Goal: Obtain resource: Obtain resource

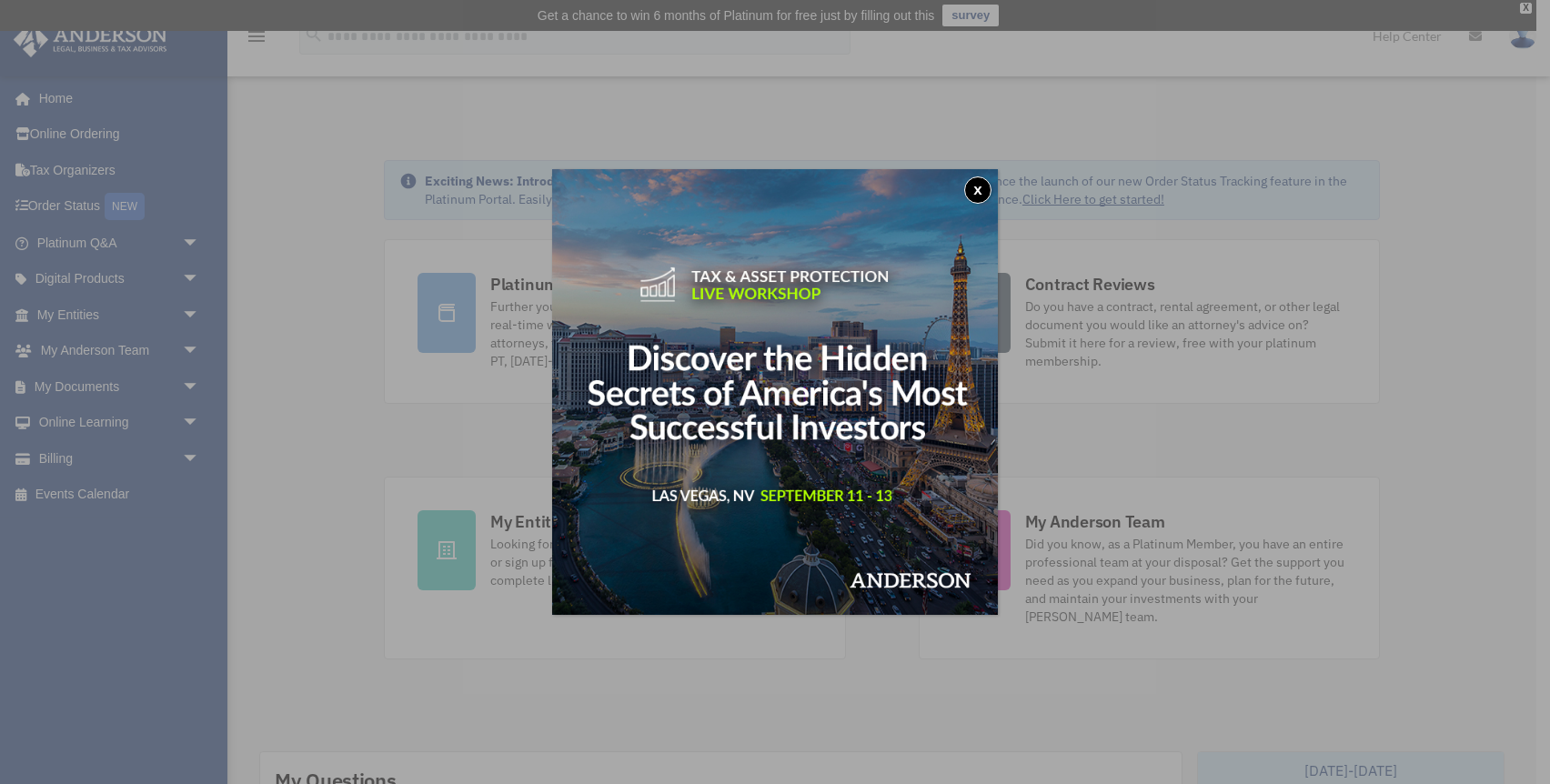
click at [973, 184] on button "x" at bounding box center [978, 190] width 28 height 27
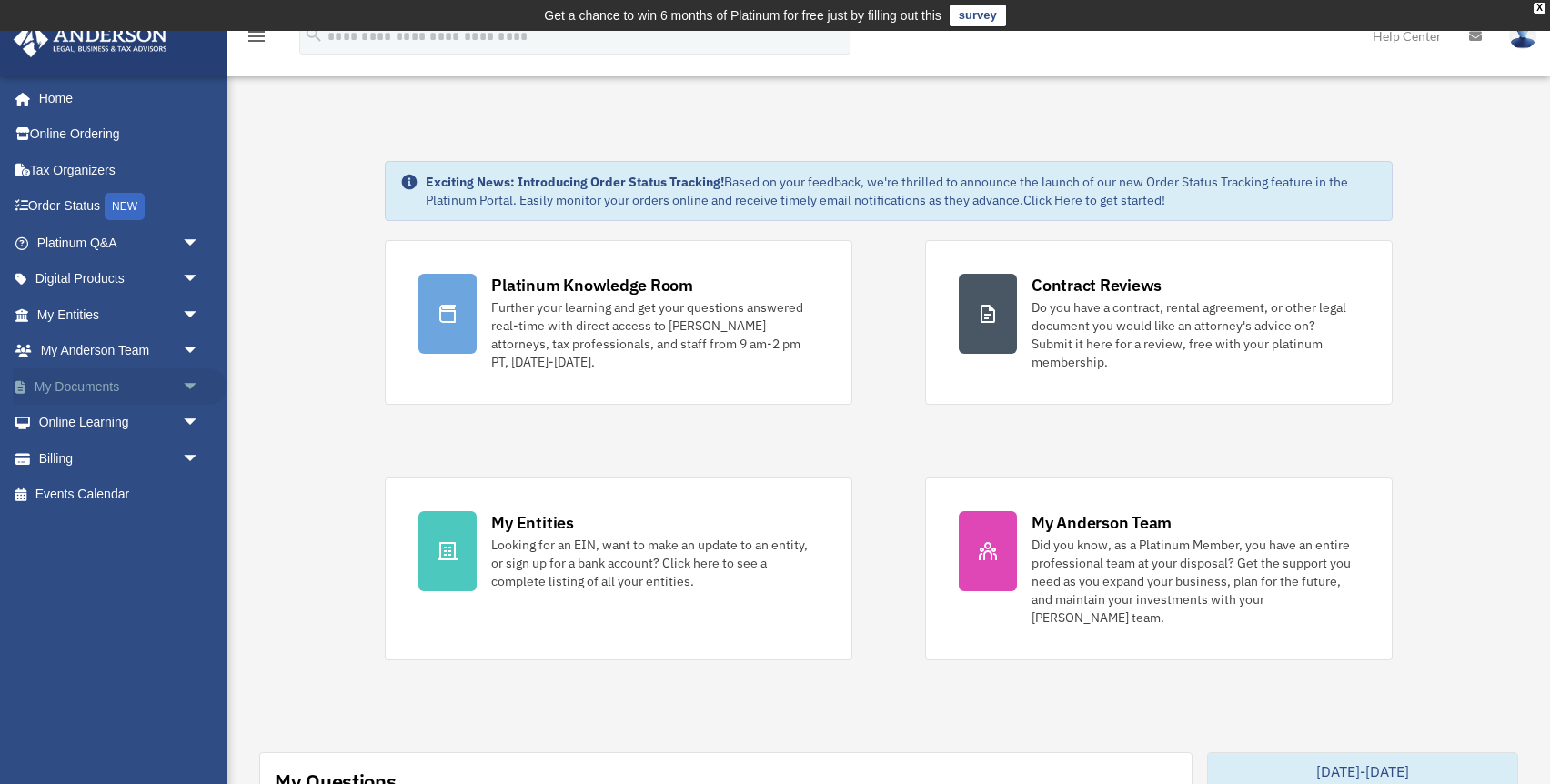
click at [126, 377] on link "My Documents arrow_drop_down" at bounding box center [120, 386] width 214 height 36
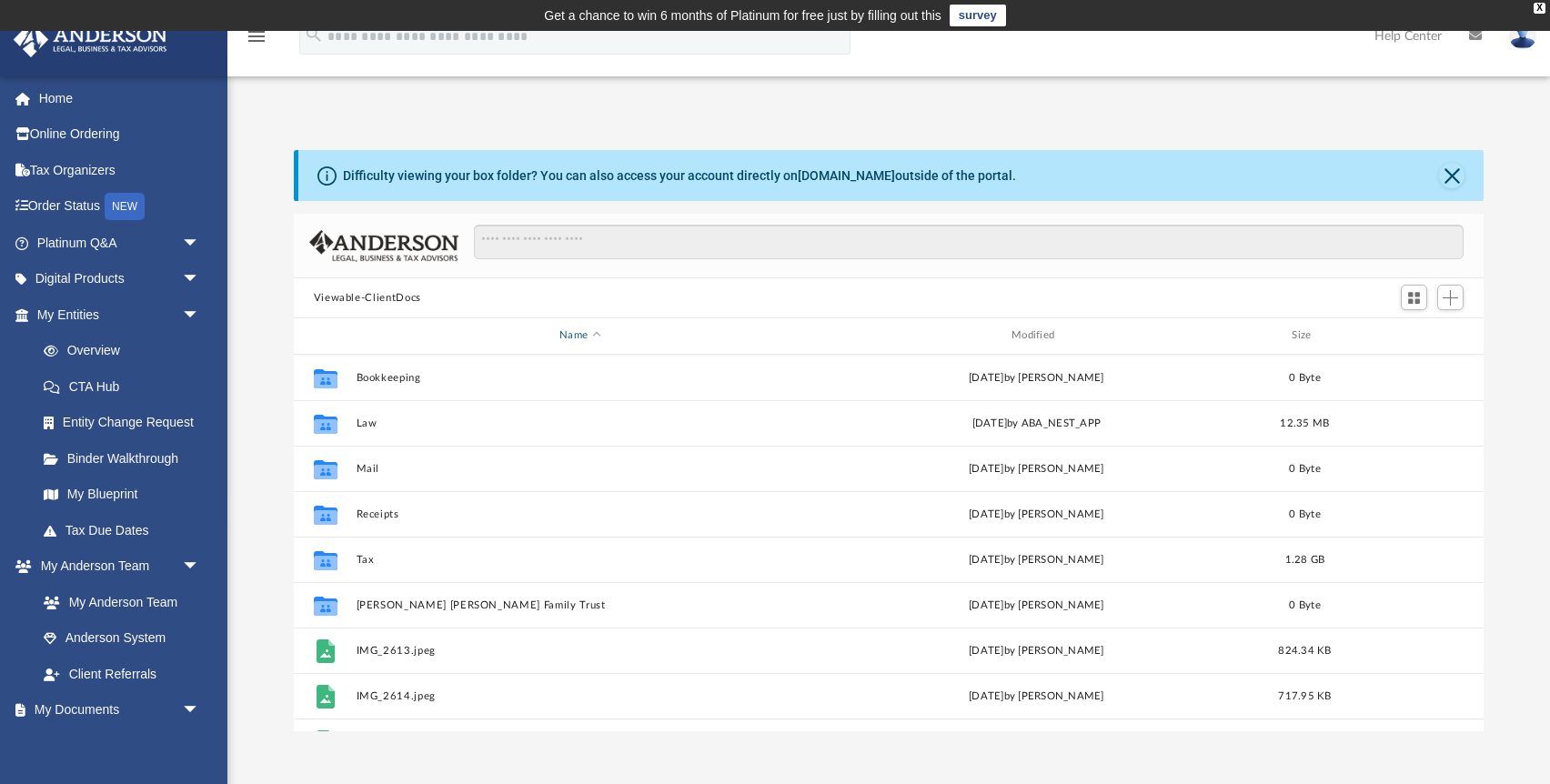
scroll to position [412, 1190]
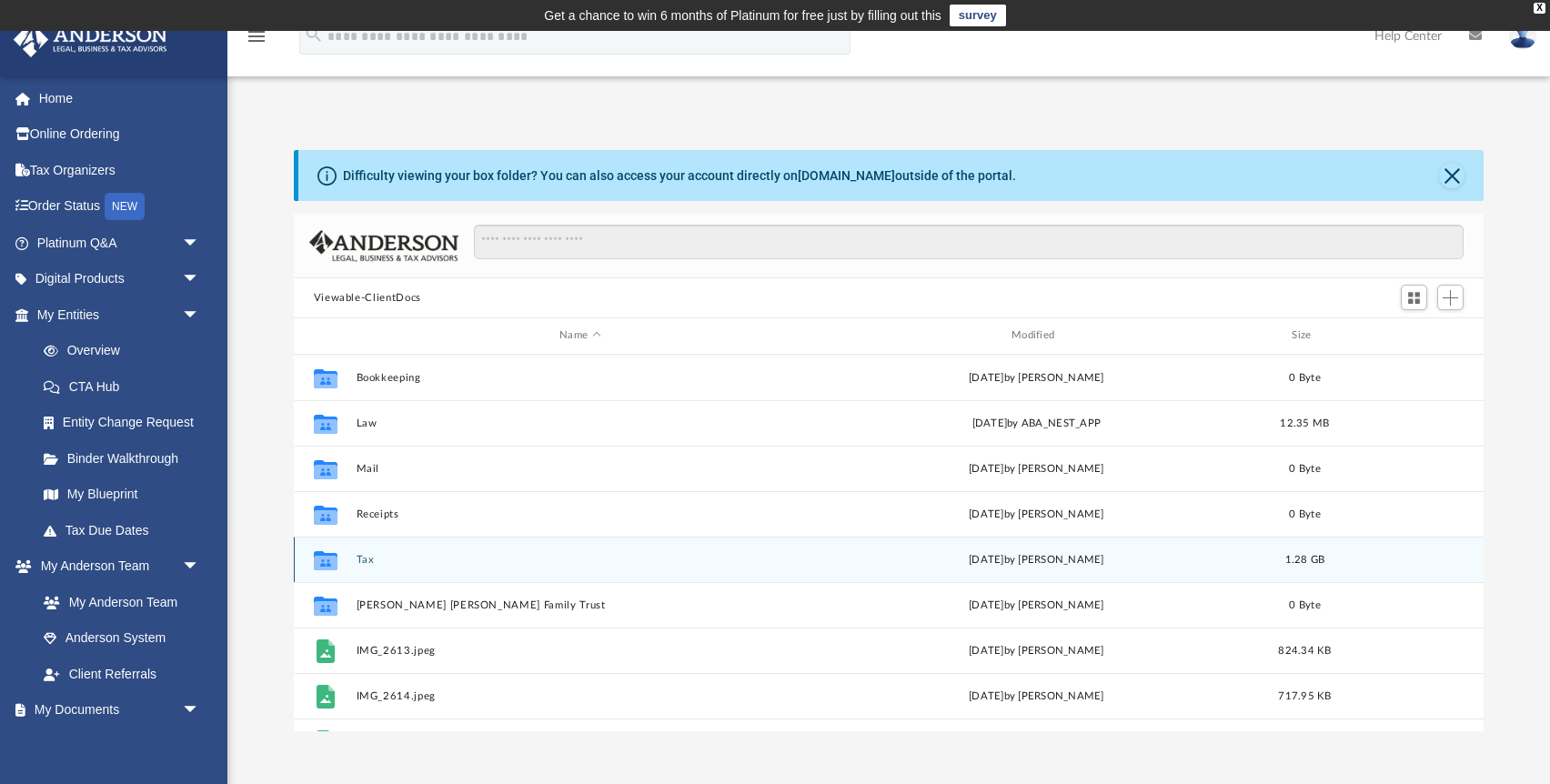
click at [359, 559] on button "Tax" at bounding box center [580, 559] width 449 height 11
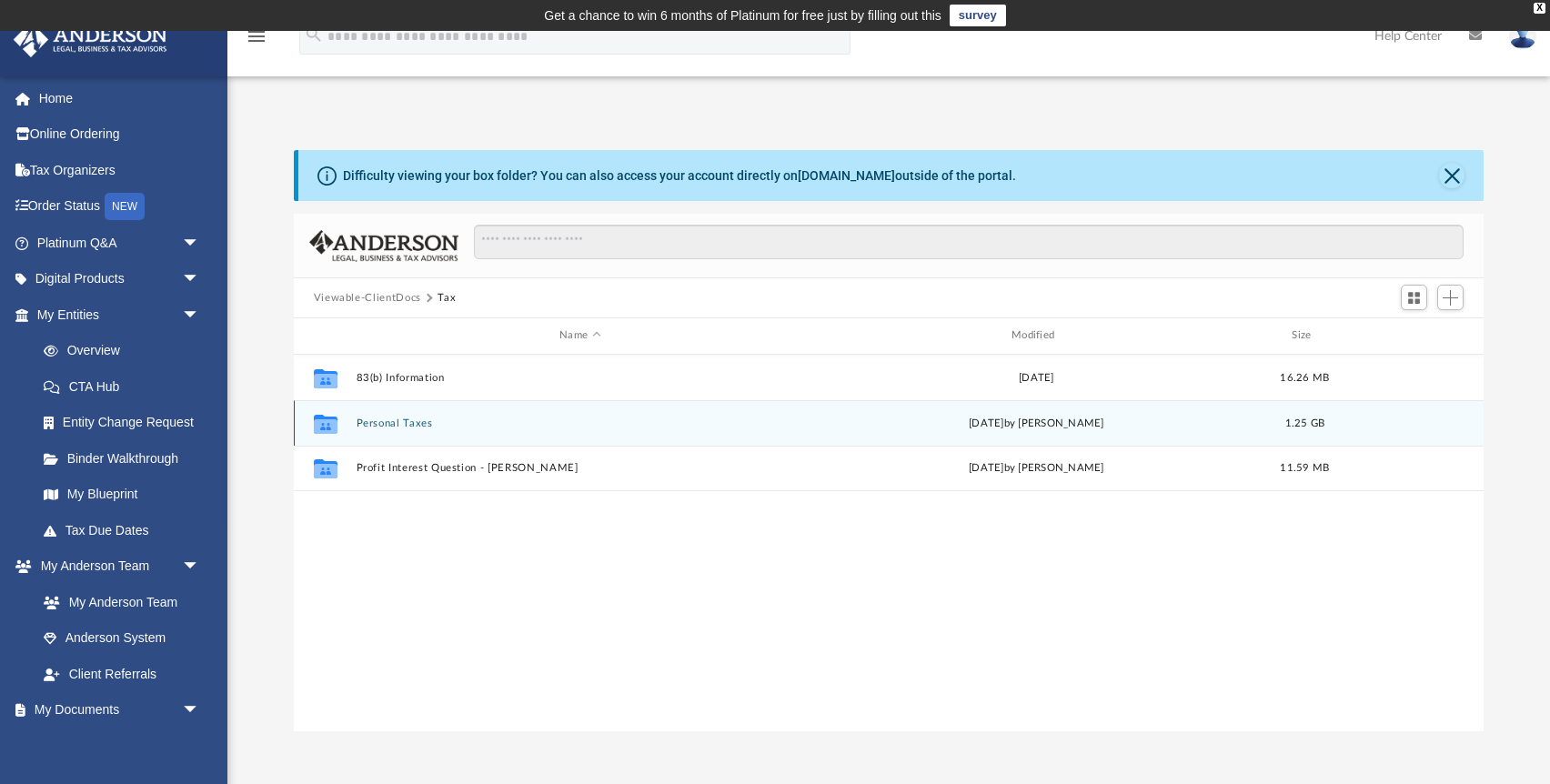
click at [386, 417] on button "Personal Taxes" at bounding box center [580, 423] width 449 height 11
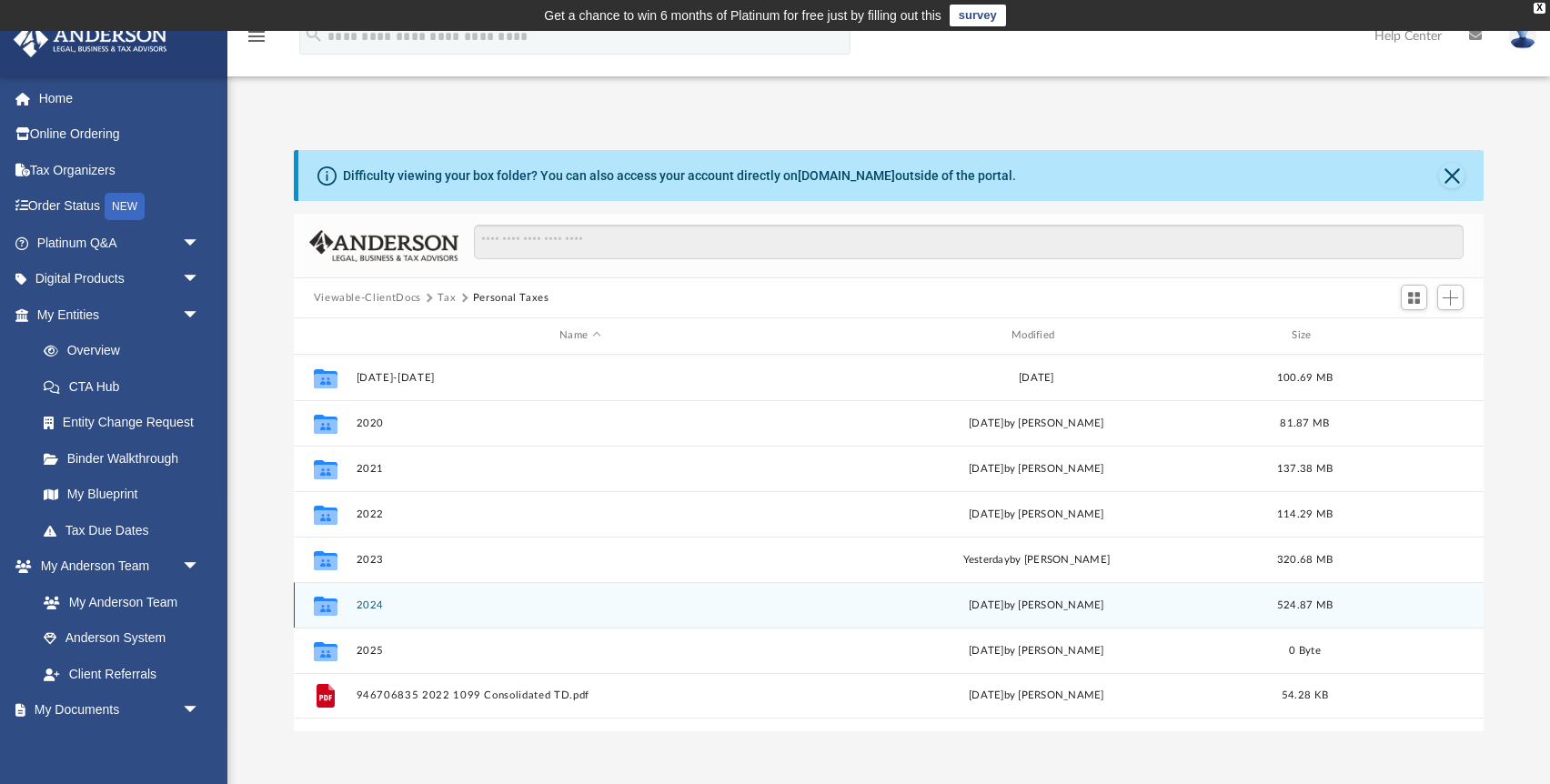
click at [375, 599] on button "2024" at bounding box center [580, 605] width 449 height 11
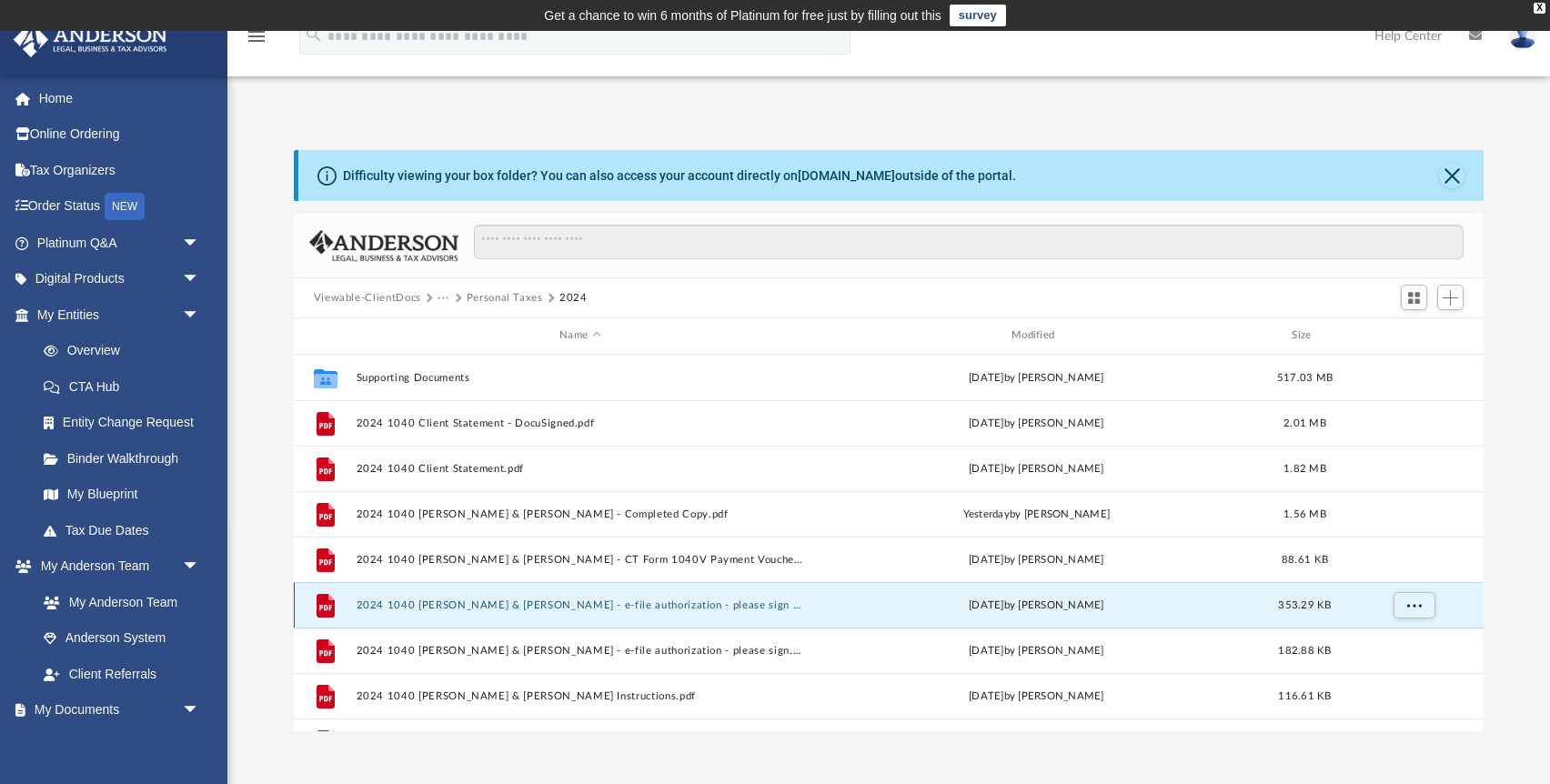
click at [587, 608] on button "2024 1040 [PERSON_NAME] & [PERSON_NAME] - e-file authorization - please sign - …" at bounding box center [580, 605] width 449 height 11
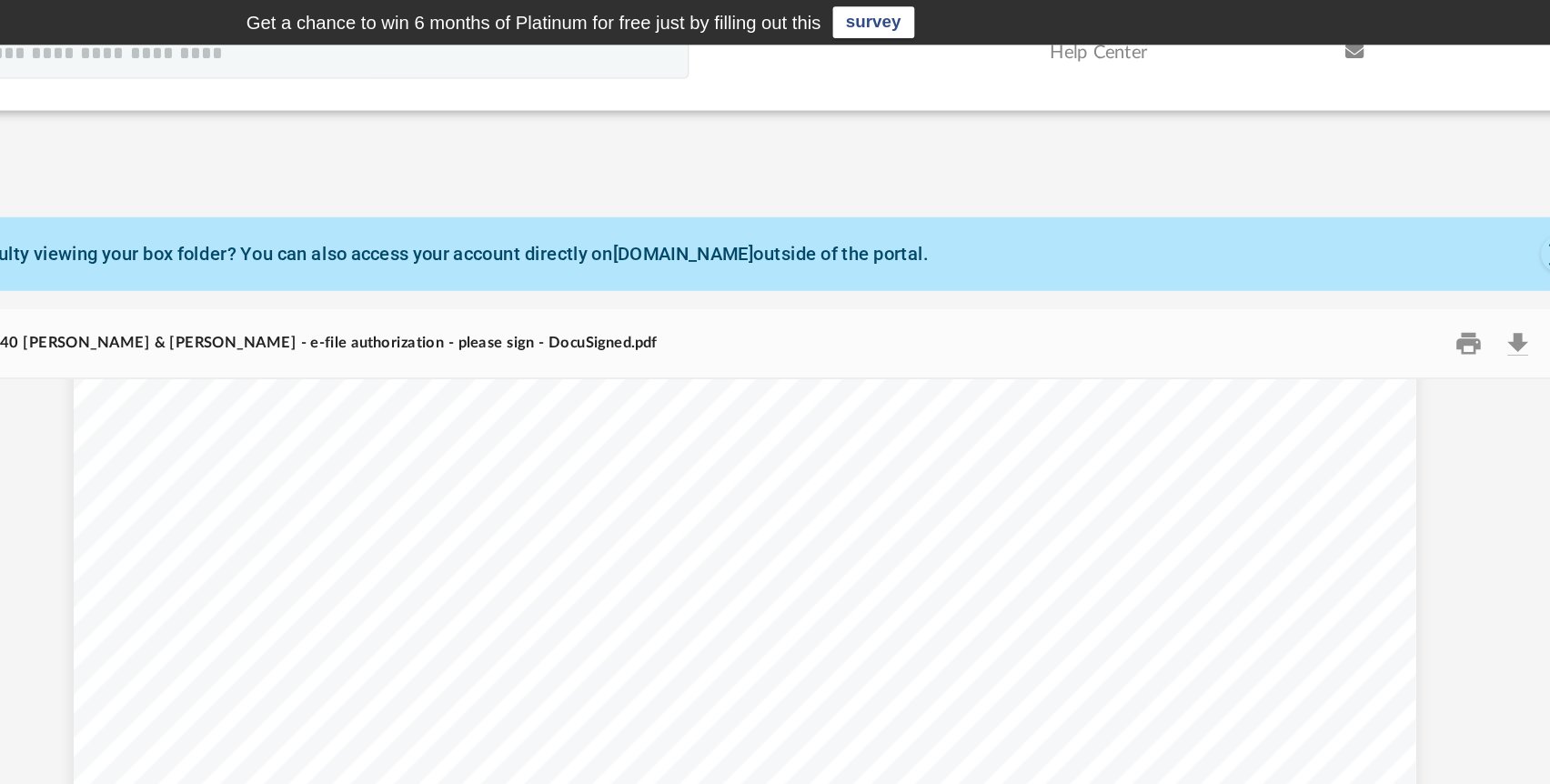
scroll to position [4322, 0]
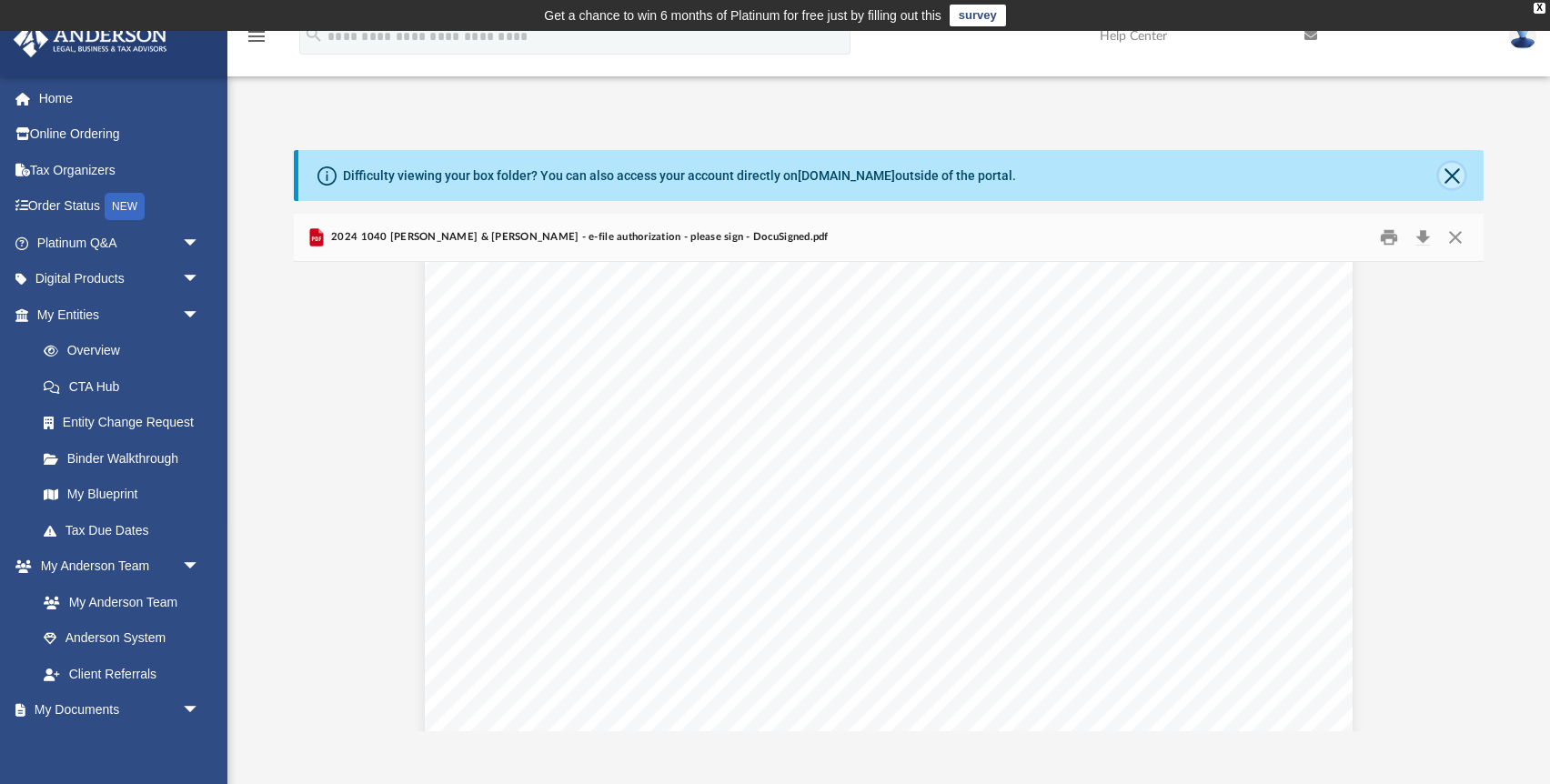
click at [1453, 170] on button "Close" at bounding box center [1451, 175] width 26 height 26
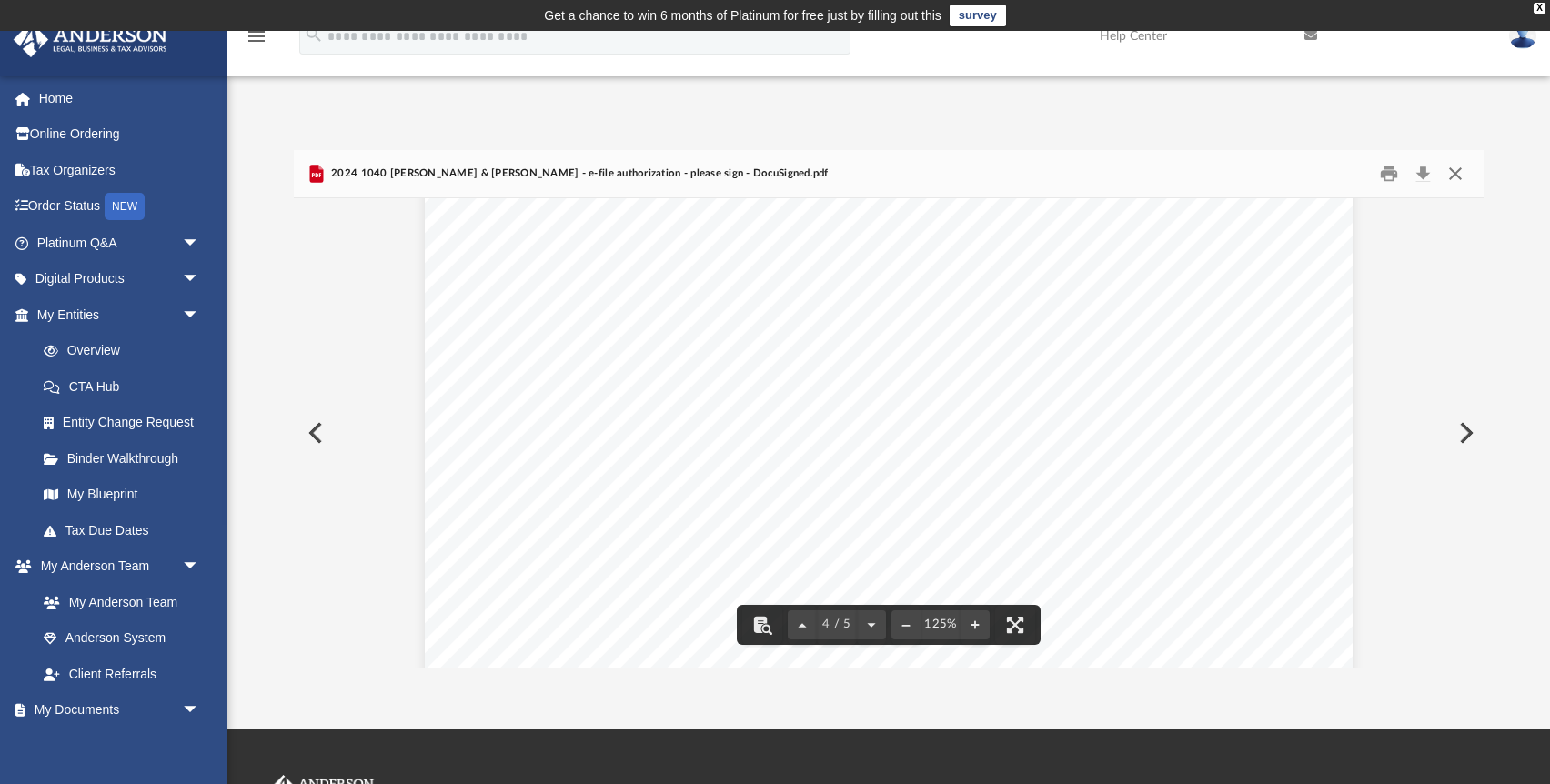
click at [1458, 172] on button "Close" at bounding box center [1455, 174] width 33 height 28
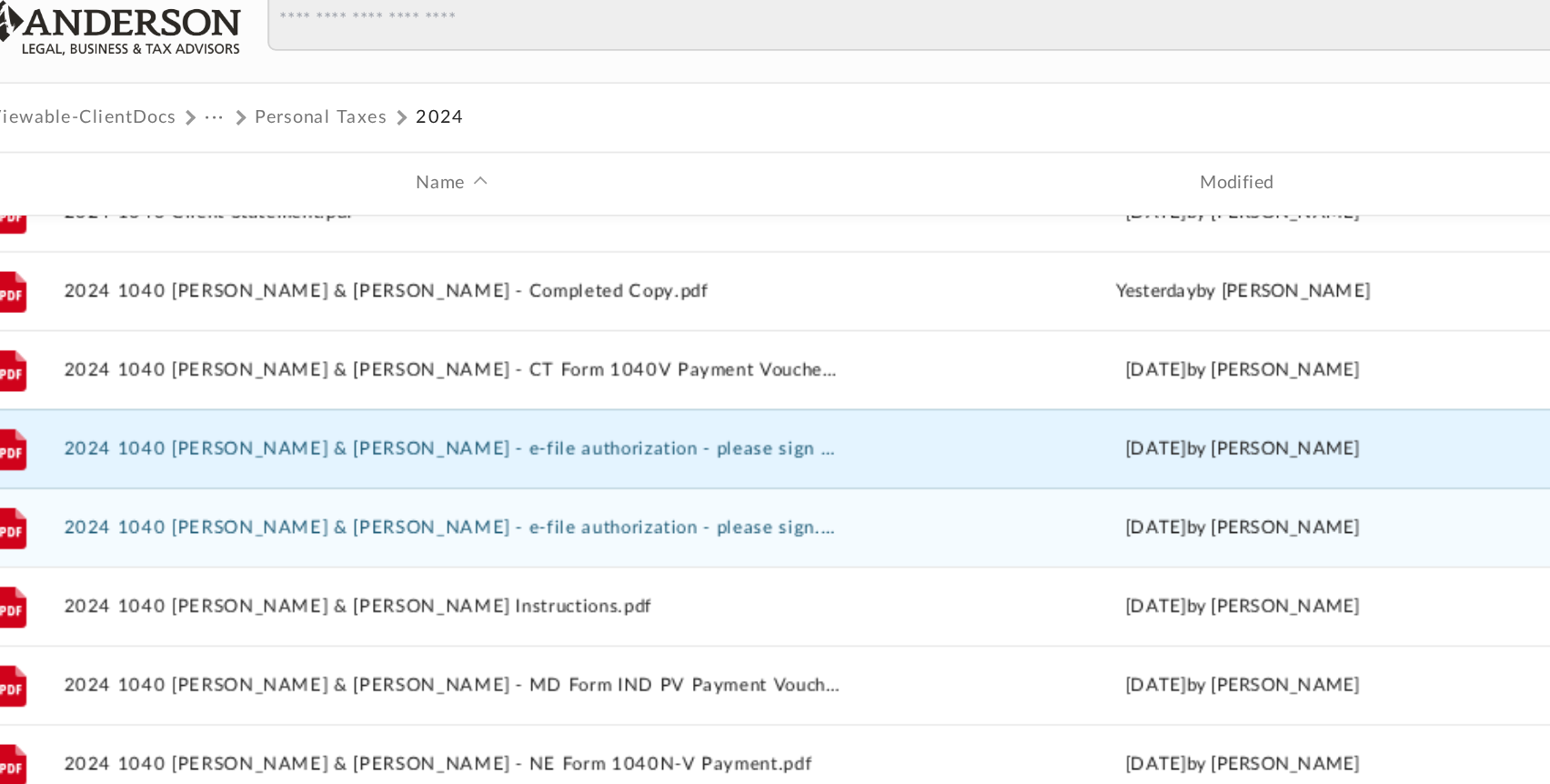
scroll to position [122, 0]
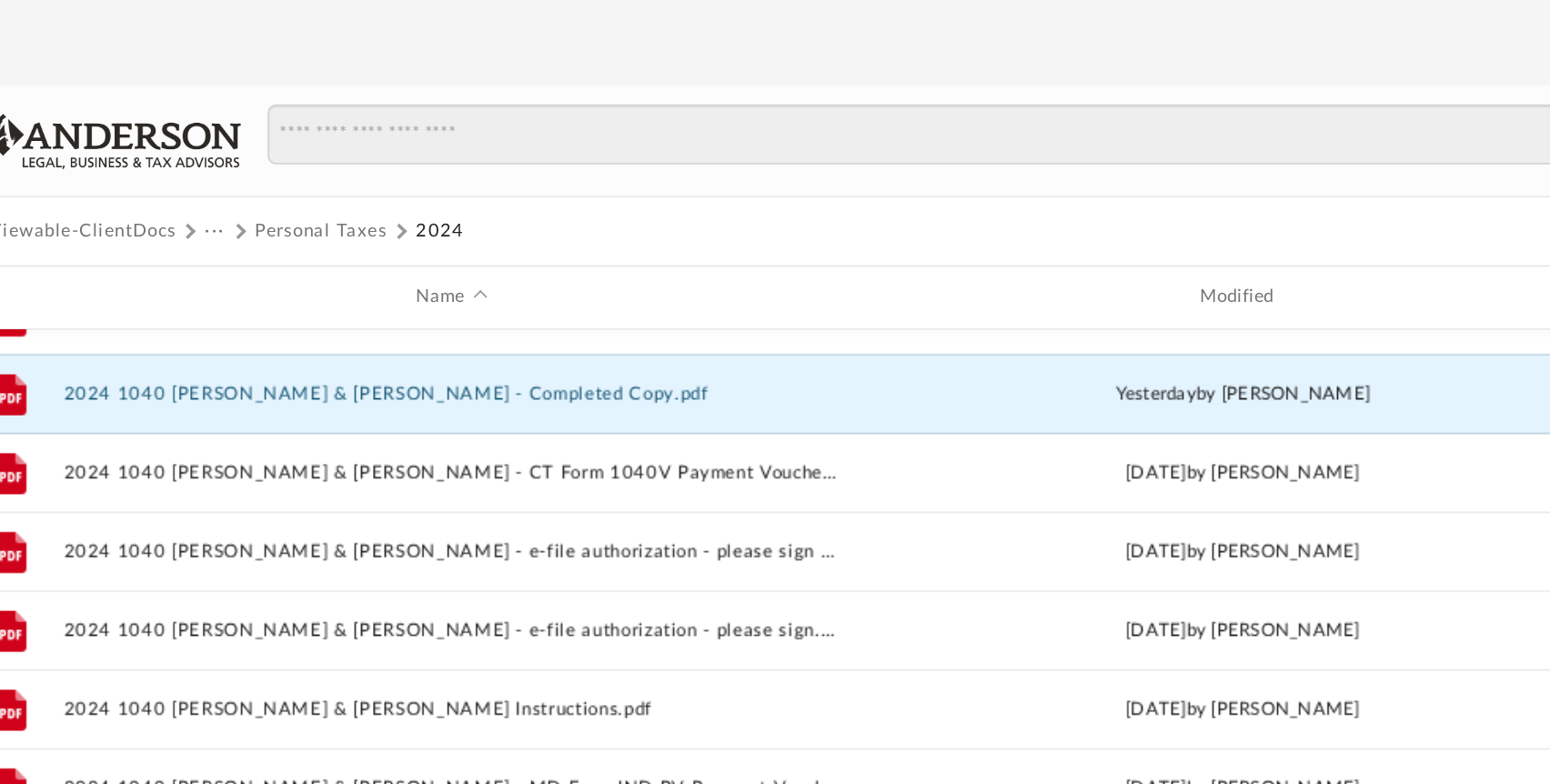
click at [615, 329] on button "2024 1040 [PERSON_NAME] & [PERSON_NAME] - Completed Copy.pdf" at bounding box center [580, 328] width 449 height 11
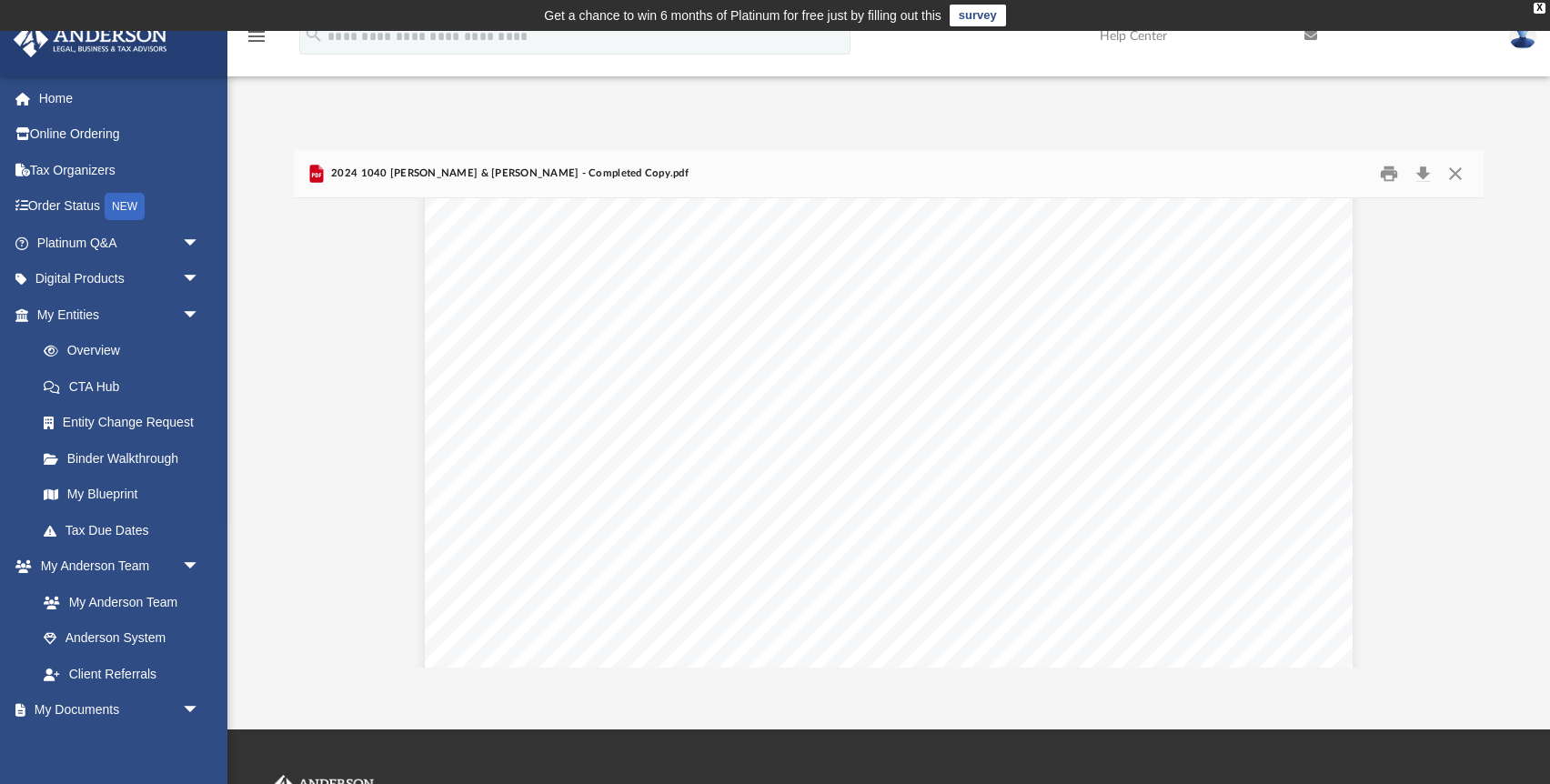
scroll to position [16143, 0]
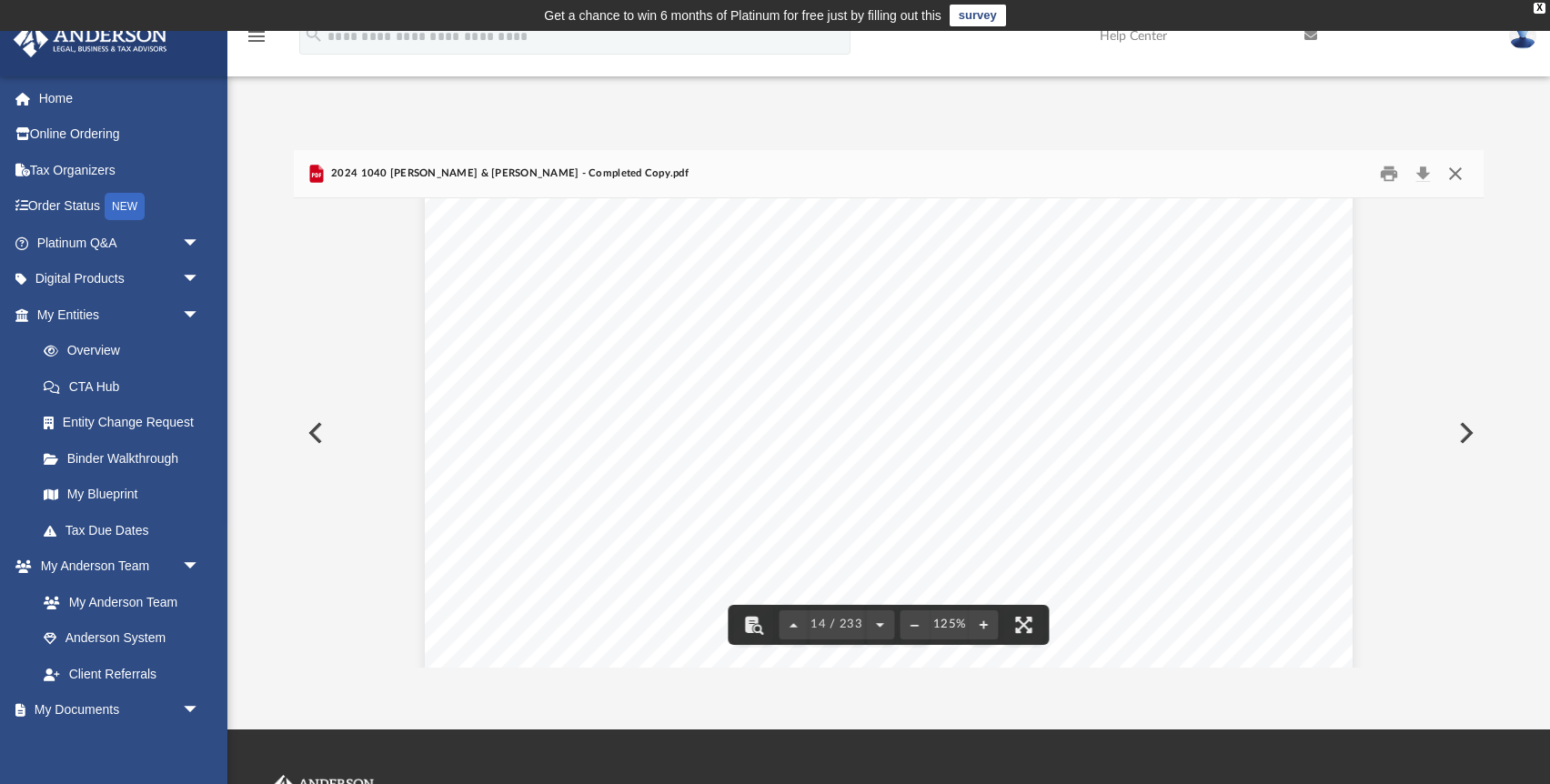
click at [1462, 169] on button "Close" at bounding box center [1455, 174] width 33 height 28
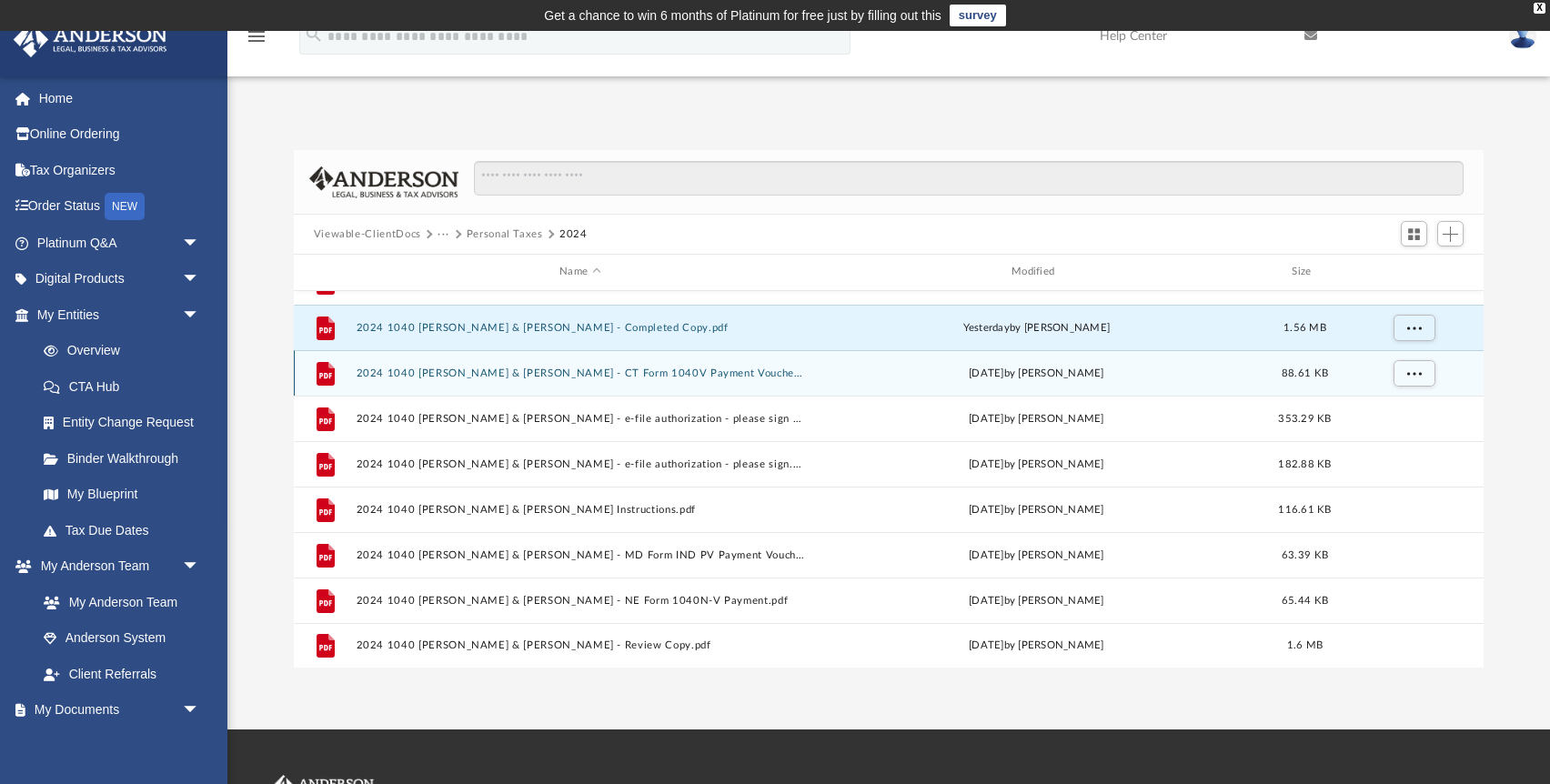
click at [615, 376] on button "2024 1040 [PERSON_NAME] & [PERSON_NAME] - CT Form 1040V Payment Voucher.pdf" at bounding box center [580, 373] width 449 height 11
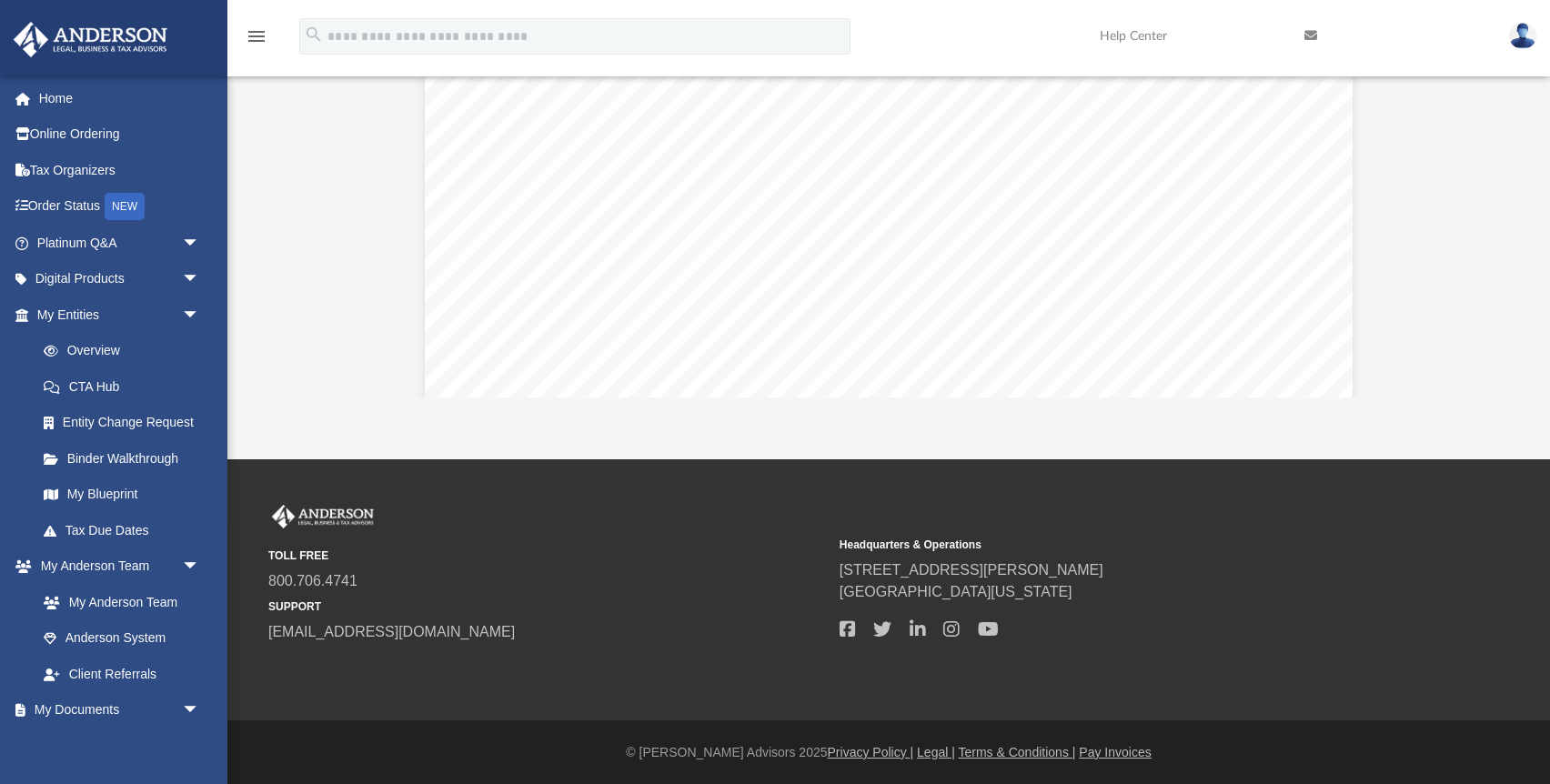
scroll to position [0, 0]
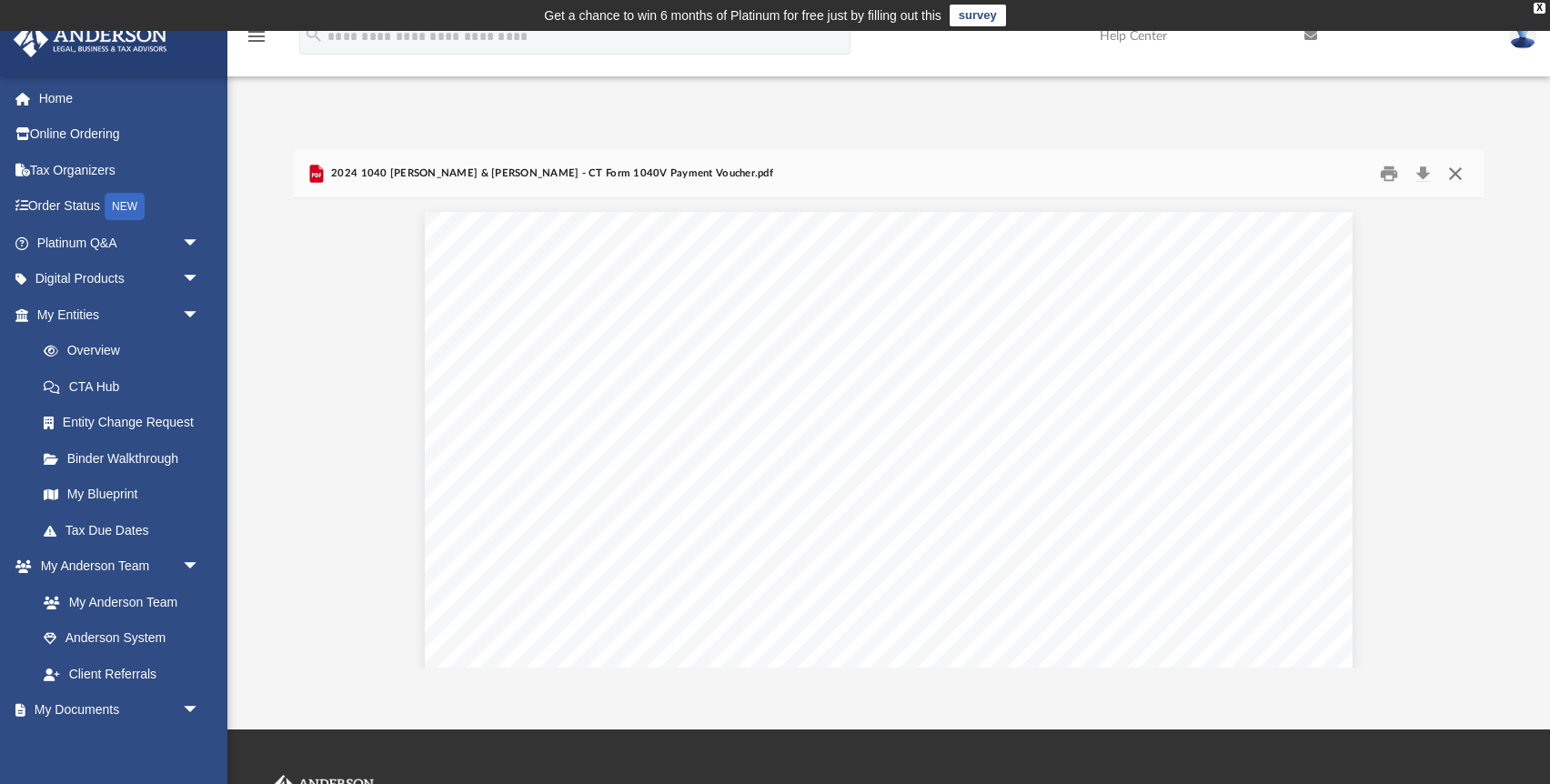
click at [1444, 176] on button "Close" at bounding box center [1455, 174] width 33 height 28
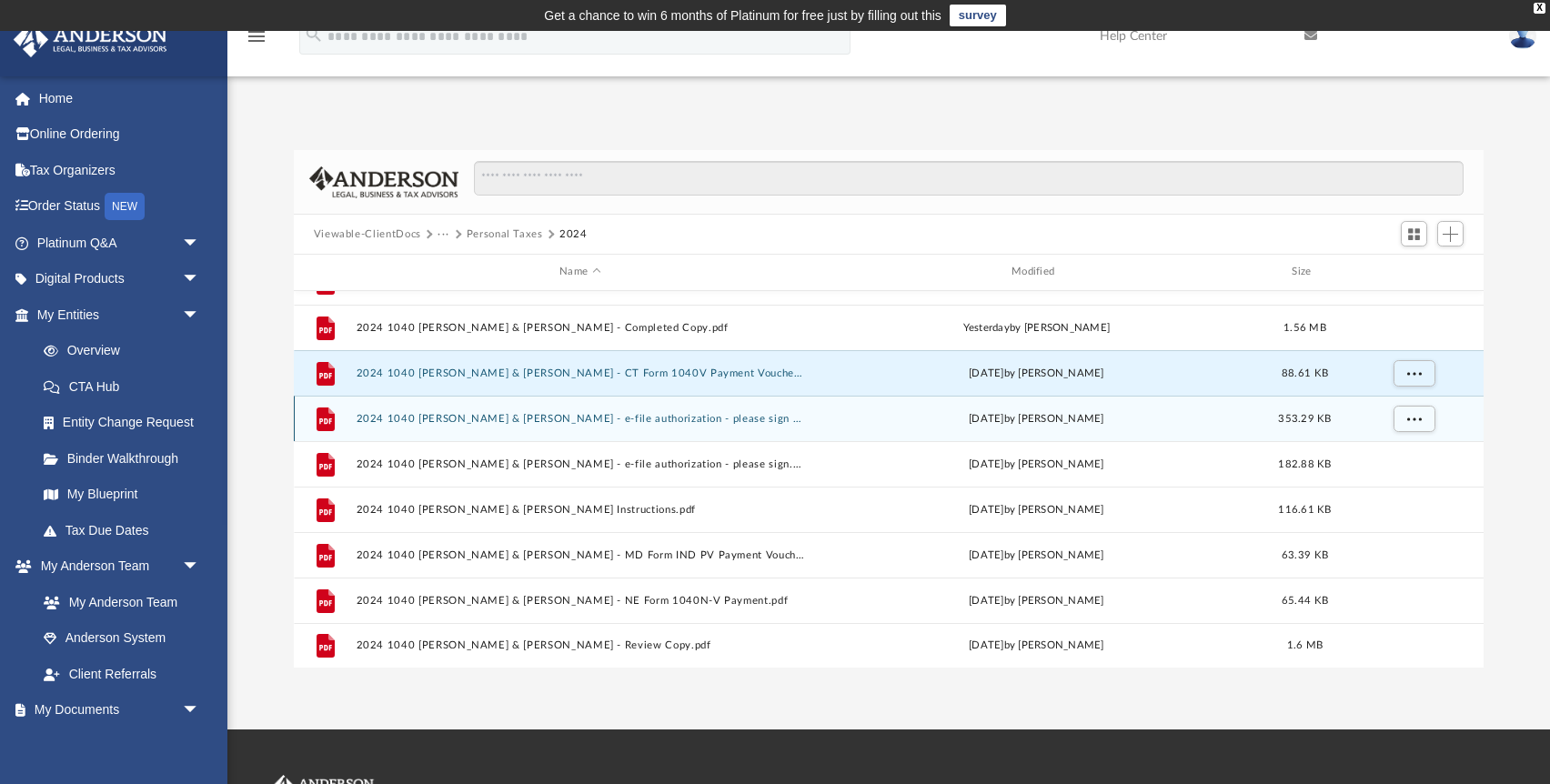
click at [702, 420] on button "2024 1040 [PERSON_NAME] & [PERSON_NAME] - e-file authorization - please sign - …" at bounding box center [580, 418] width 449 height 11
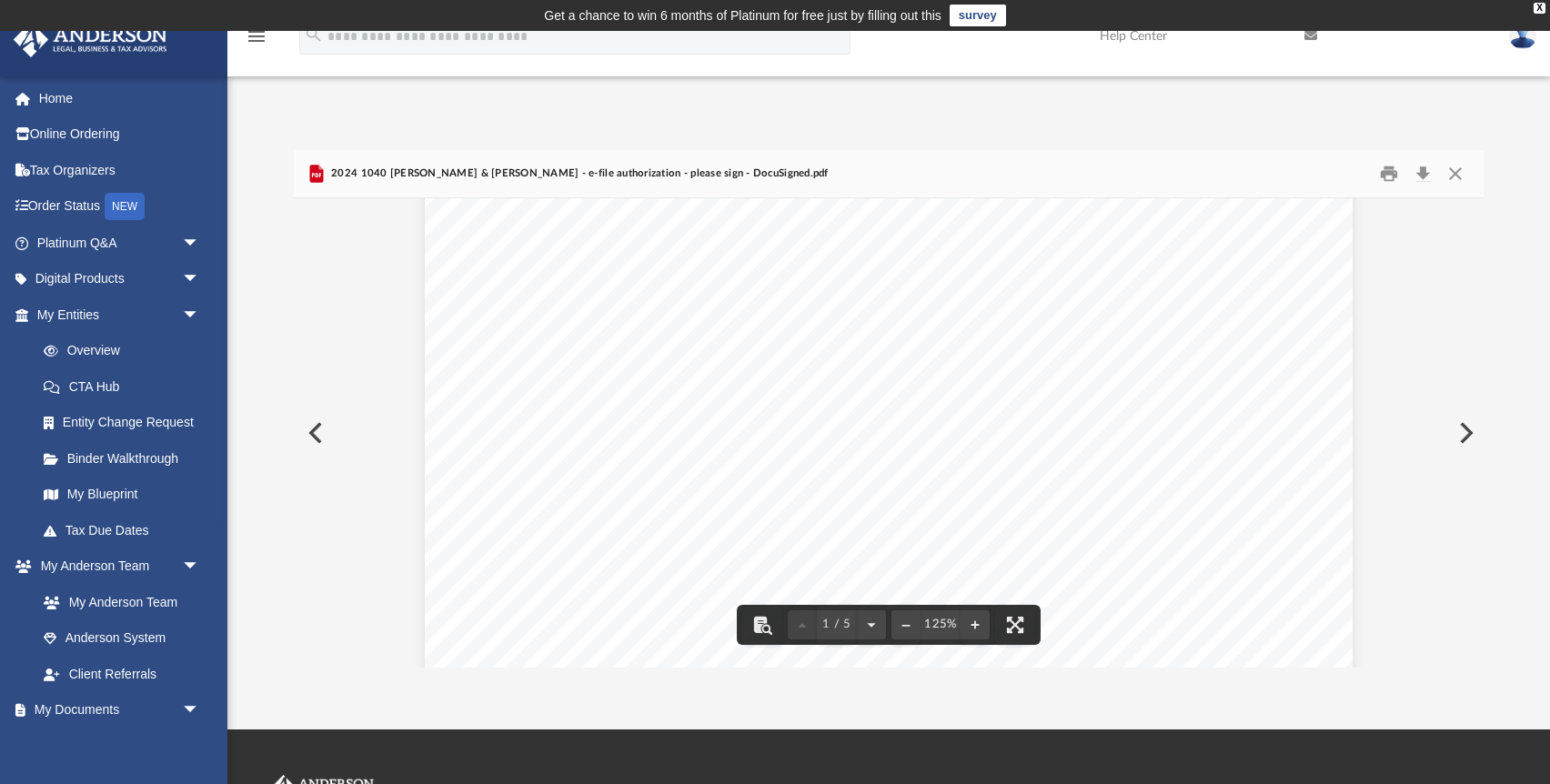
scroll to position [314, 0]
click at [1456, 180] on button "Close" at bounding box center [1455, 174] width 33 height 28
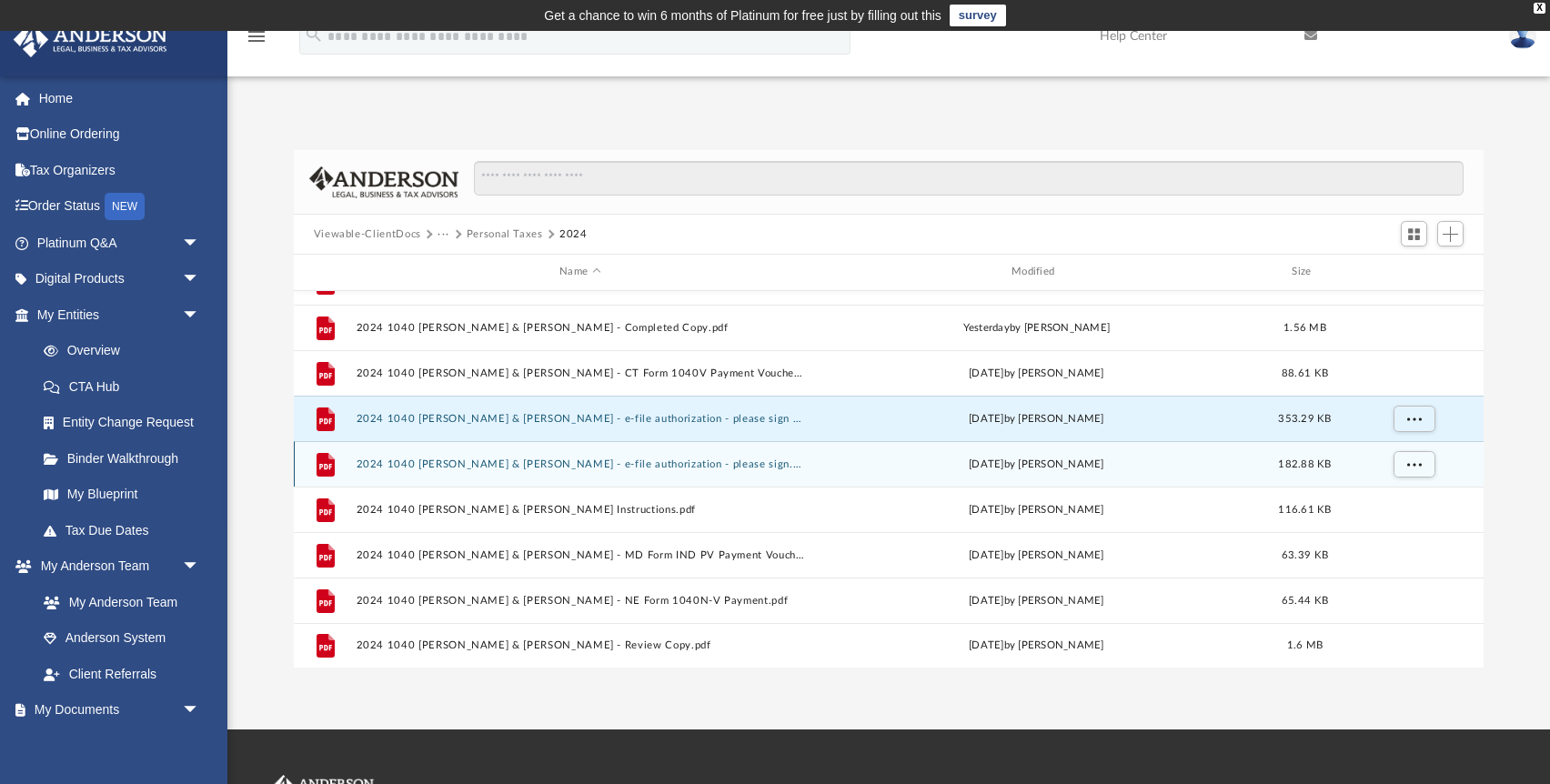
click at [731, 465] on button "2024 1040 [PERSON_NAME] & [PERSON_NAME] - e-file authorization - please sign.pdf" at bounding box center [580, 464] width 449 height 11
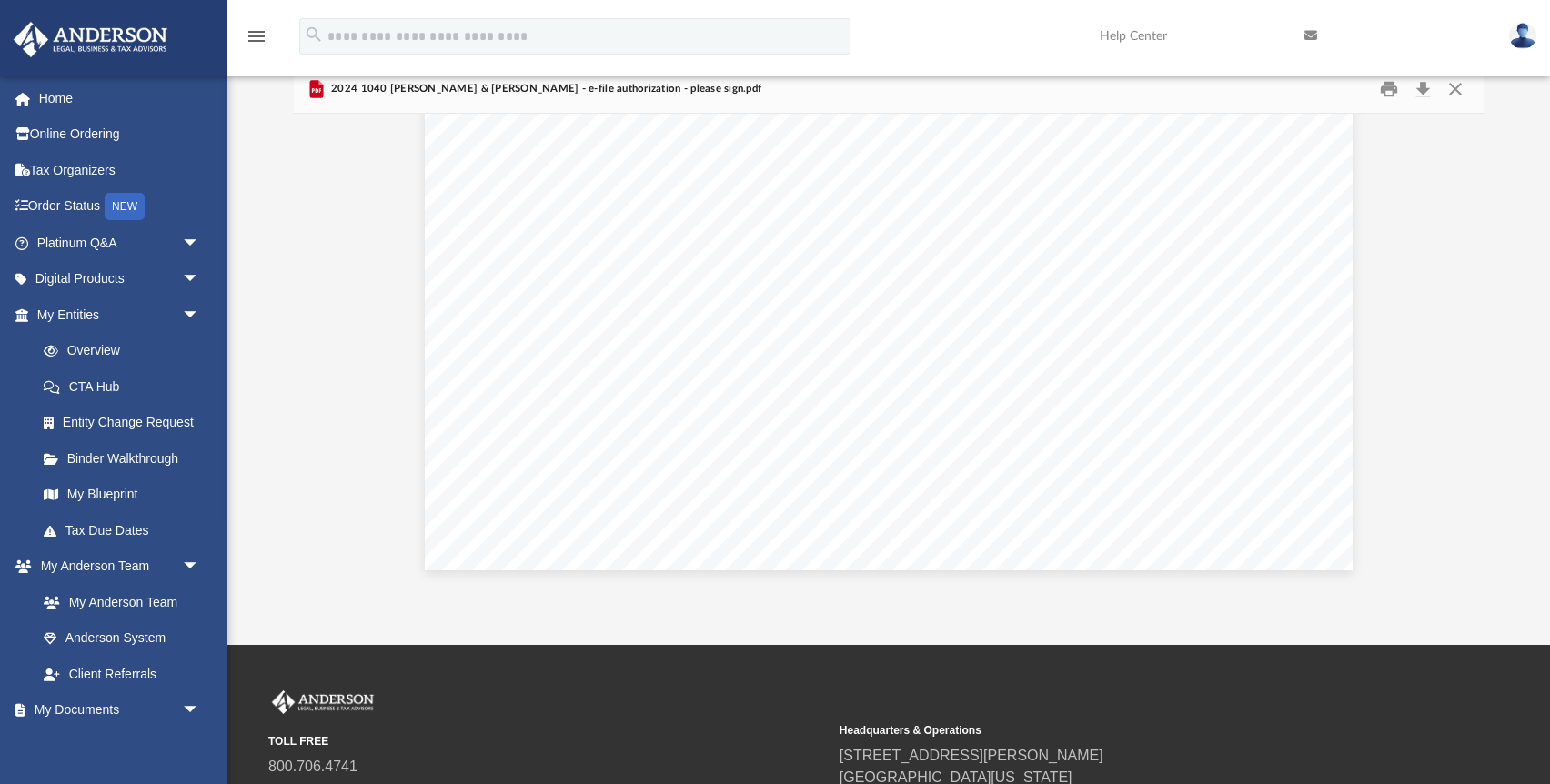
scroll to position [0, 0]
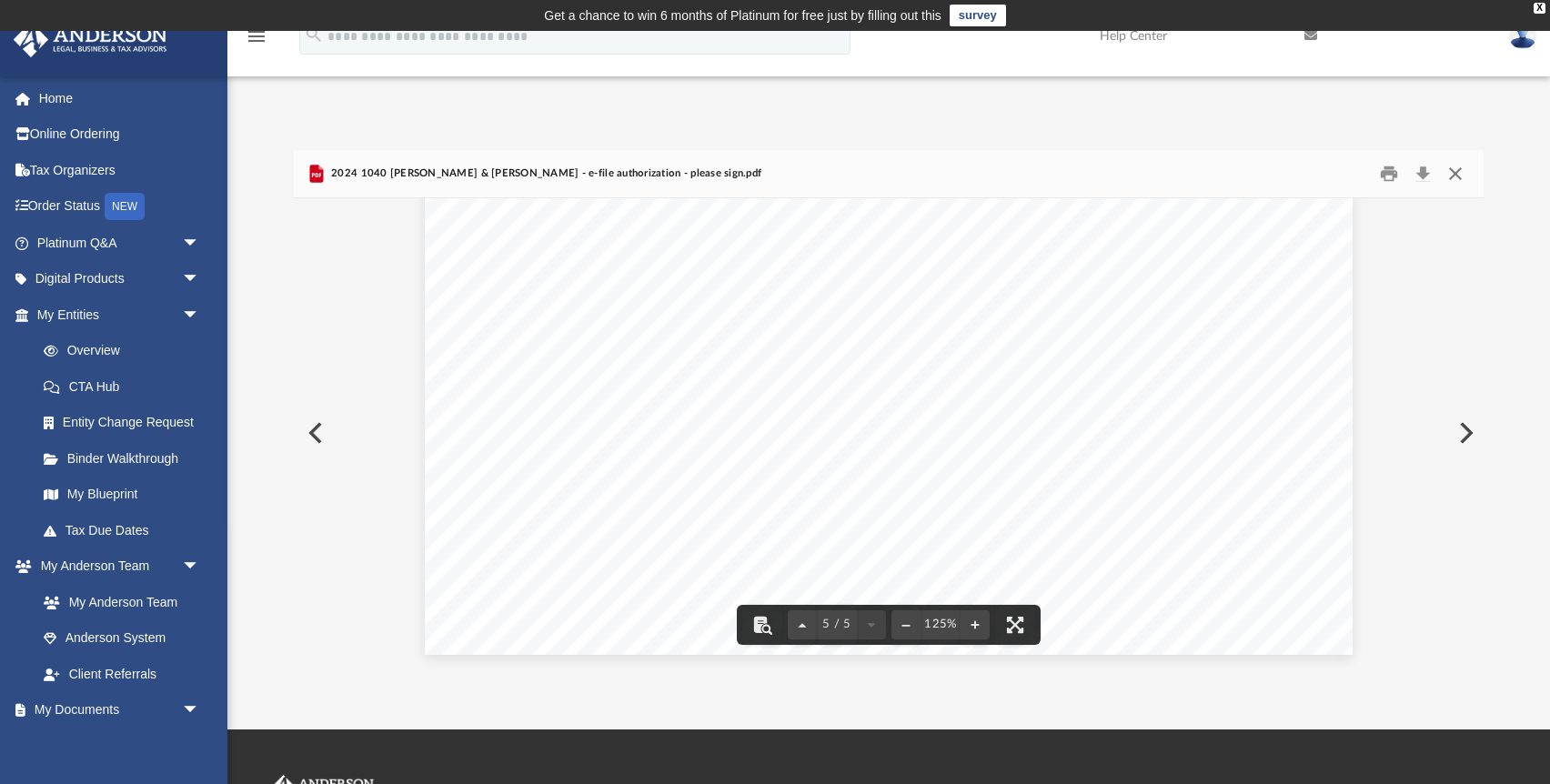
click at [1455, 186] on button "Close" at bounding box center [1455, 174] width 33 height 28
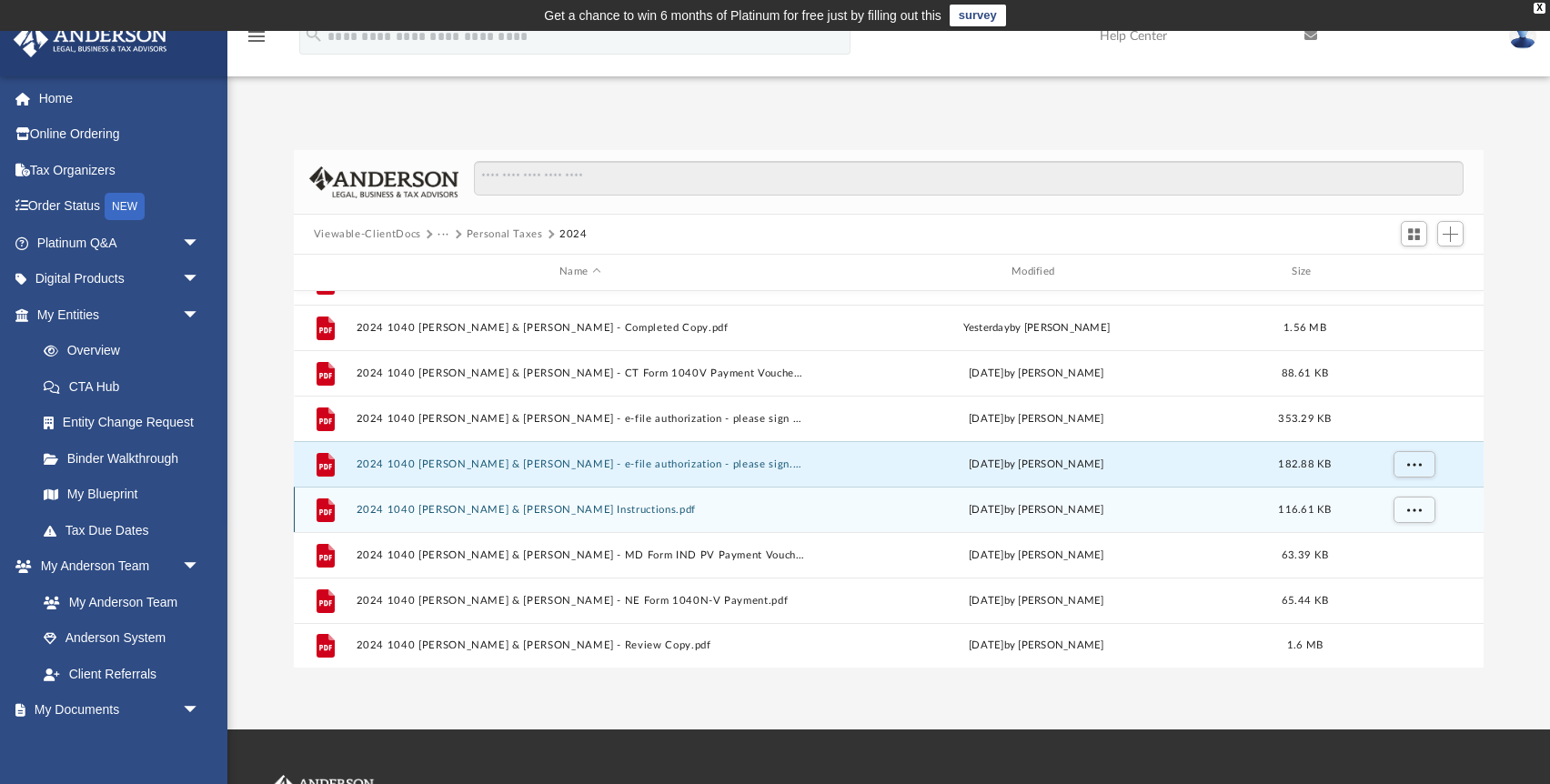
click at [674, 512] on button "2024 1040 [PERSON_NAME] & [PERSON_NAME] Instructions.pdf" at bounding box center [580, 509] width 449 height 11
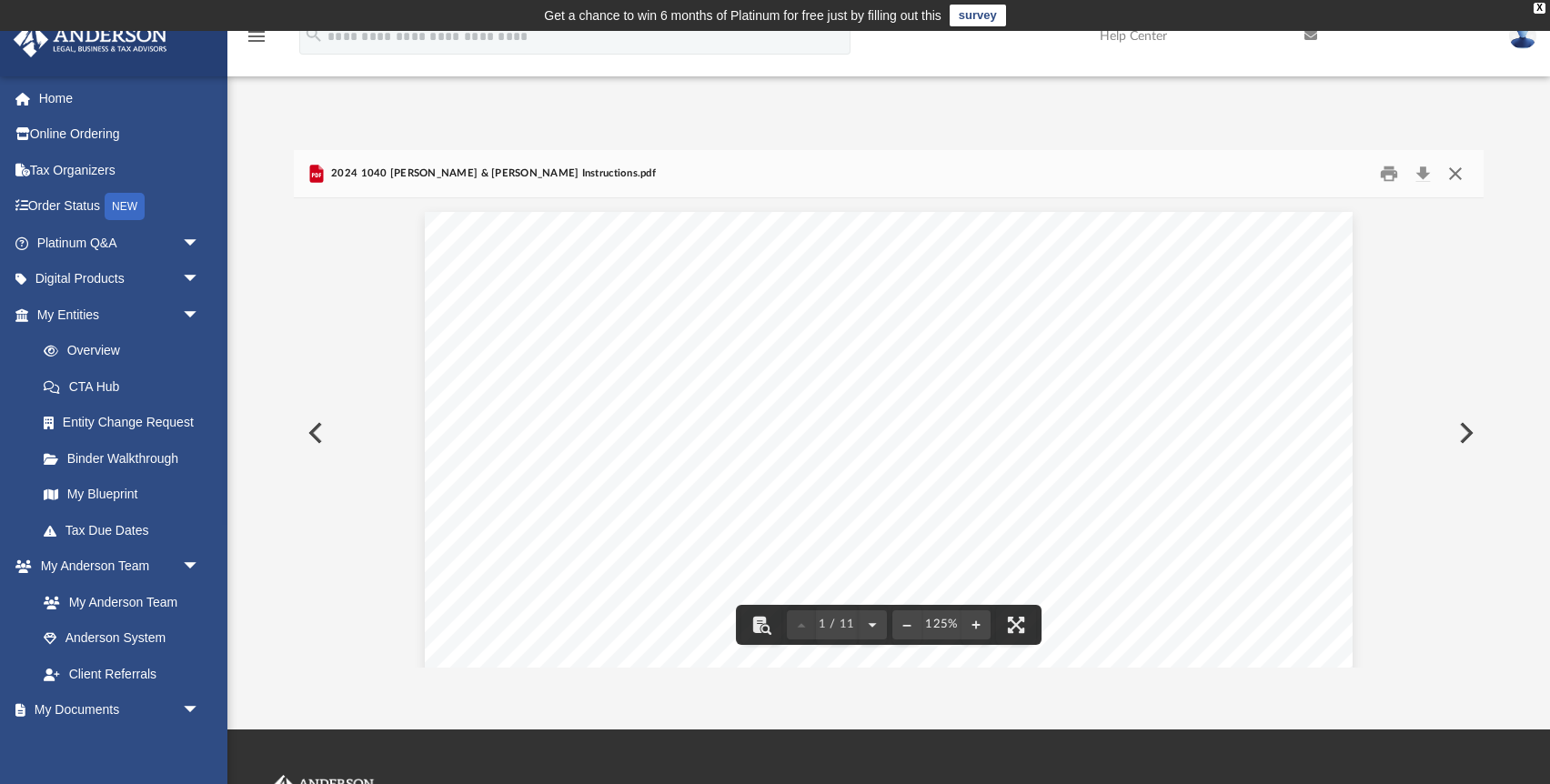
click at [1448, 182] on button "Close" at bounding box center [1455, 174] width 33 height 28
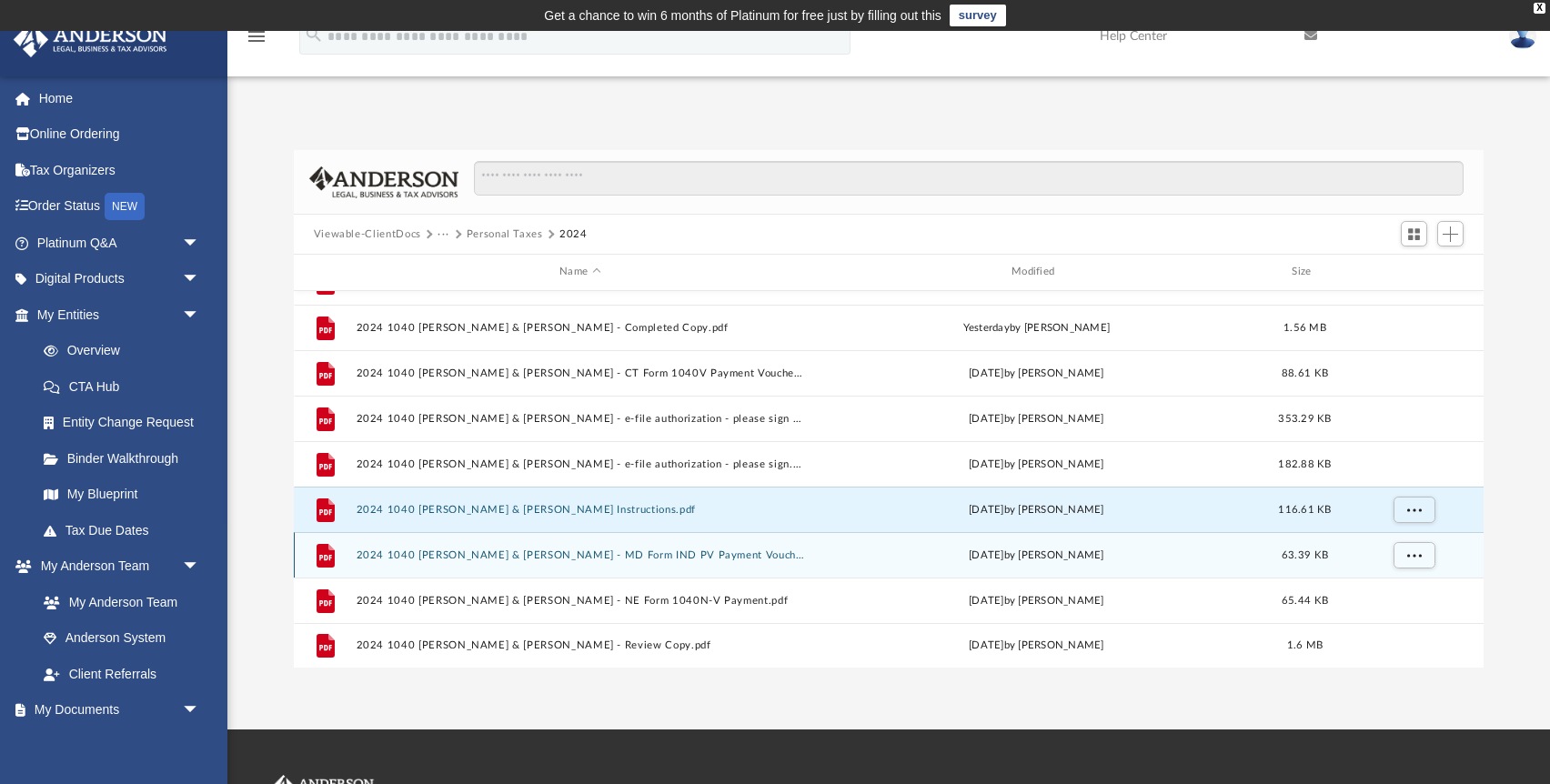
click at [643, 538] on div "File 2024 1040 [PERSON_NAME] & [PERSON_NAME] - MD Form IND PV Payment Voucher.p…" at bounding box center [889, 555] width 1190 height 46
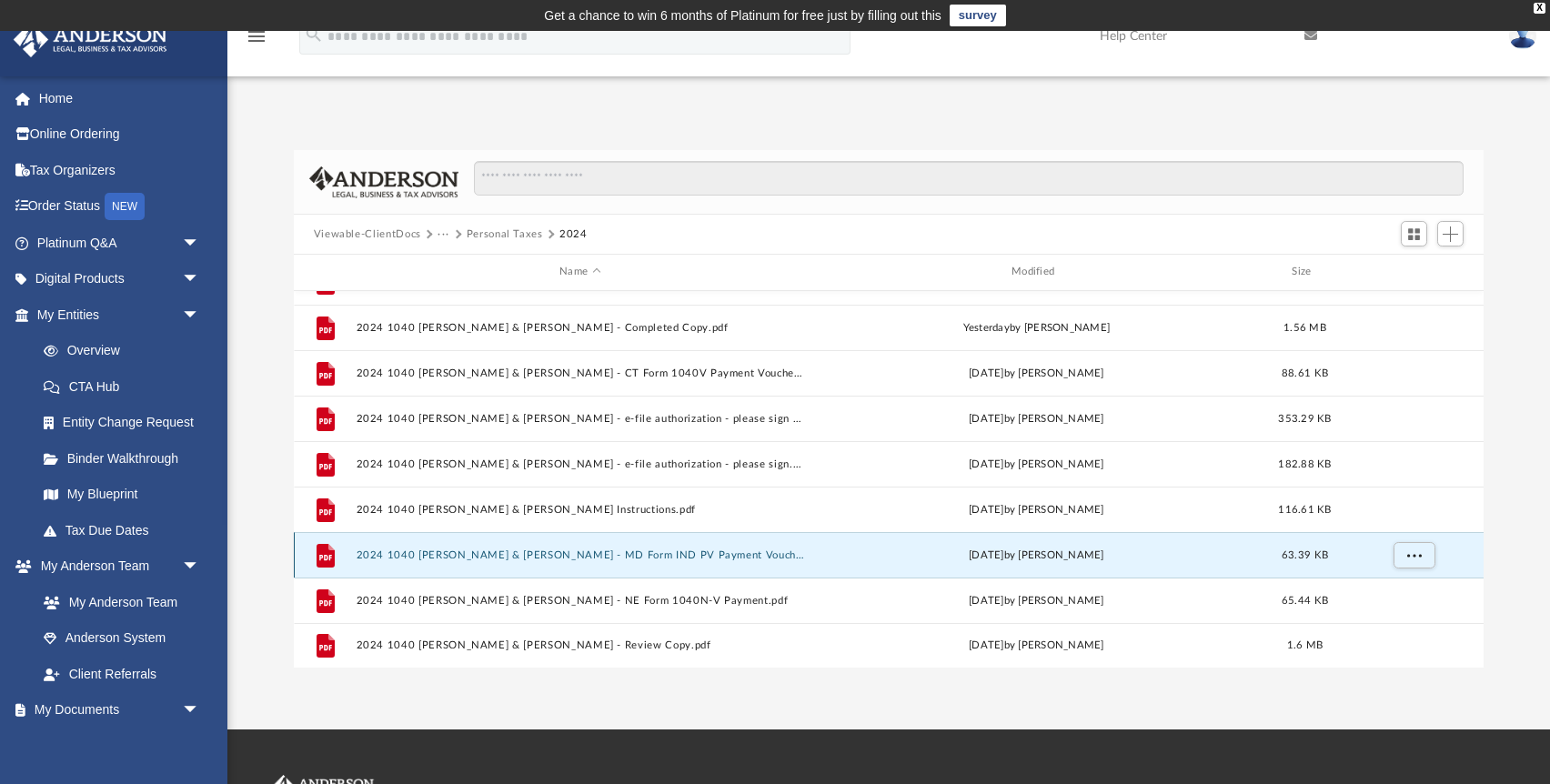
click at [619, 554] on button "2024 1040 [PERSON_NAME] & [PERSON_NAME] - MD Form IND PV Payment Voucher.pdf" at bounding box center [580, 555] width 449 height 11
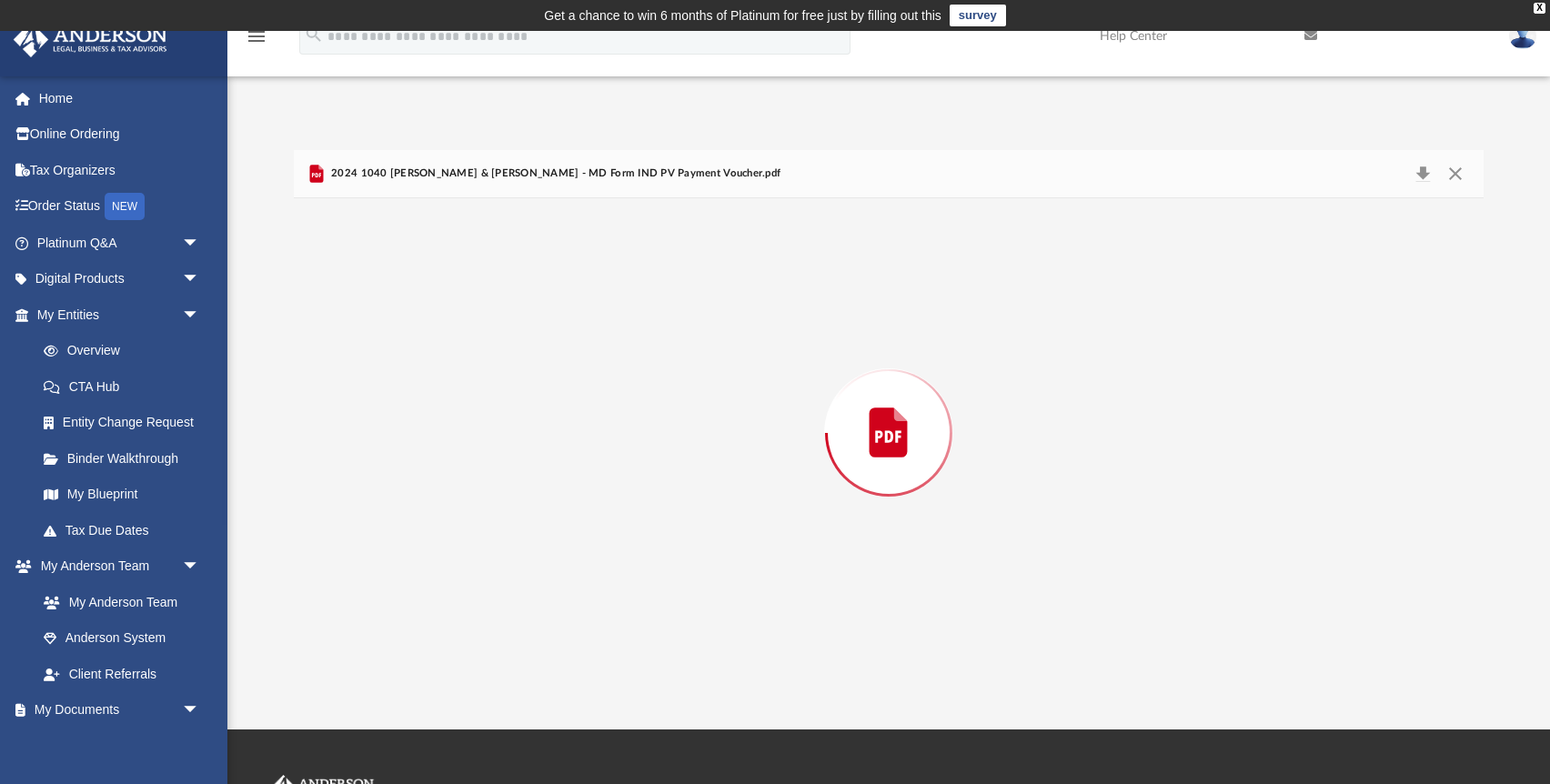
click at [619, 554] on div "Preview" at bounding box center [889, 432] width 1190 height 469
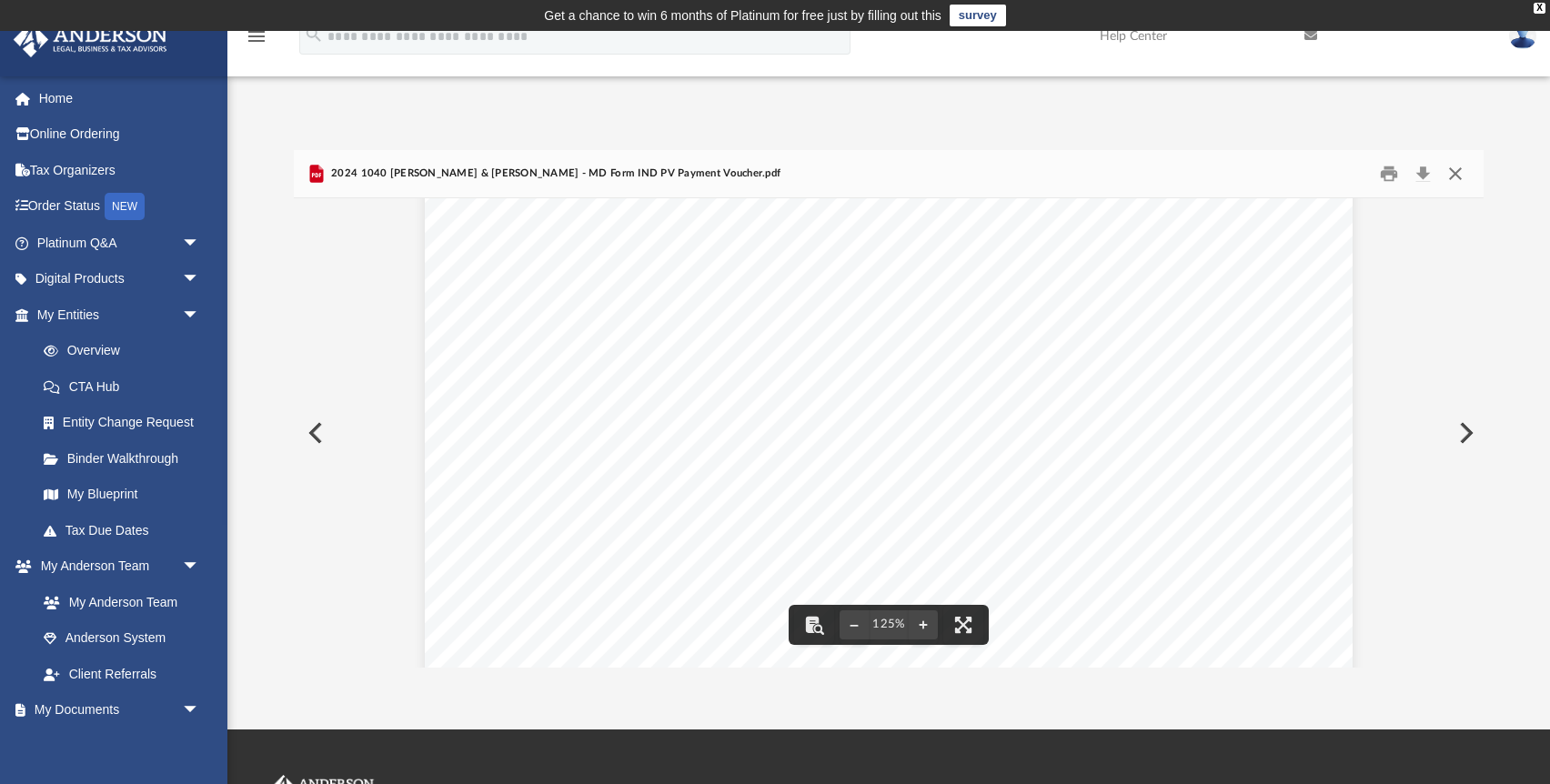
click at [1453, 173] on button "Close" at bounding box center [1455, 174] width 33 height 28
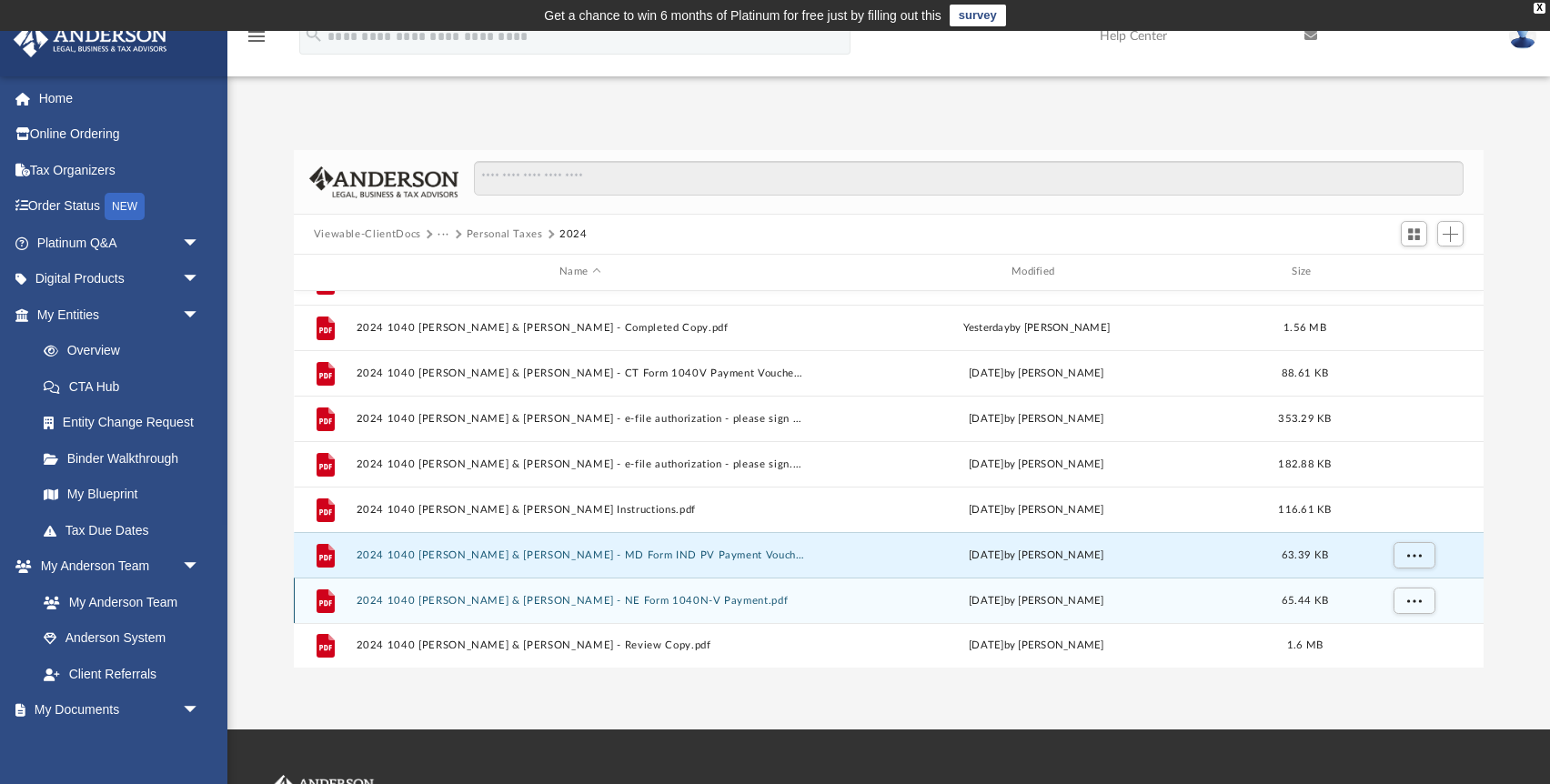
click at [611, 594] on button "2024 1040 [PERSON_NAME] & [PERSON_NAME] - NE Form 1040N-V Payment.pdf" at bounding box center [580, 600] width 449 height 11
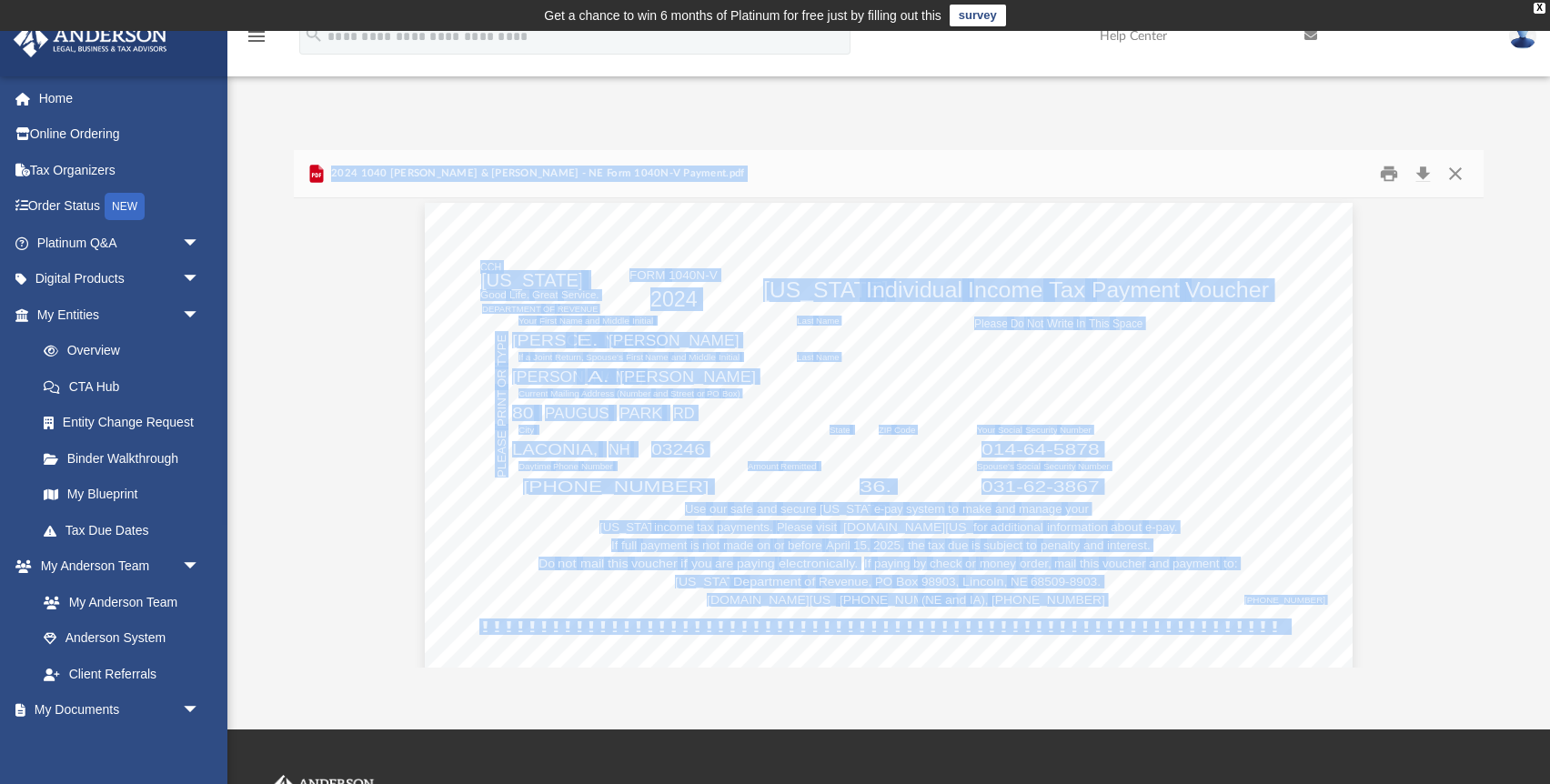
scroll to position [0, 0]
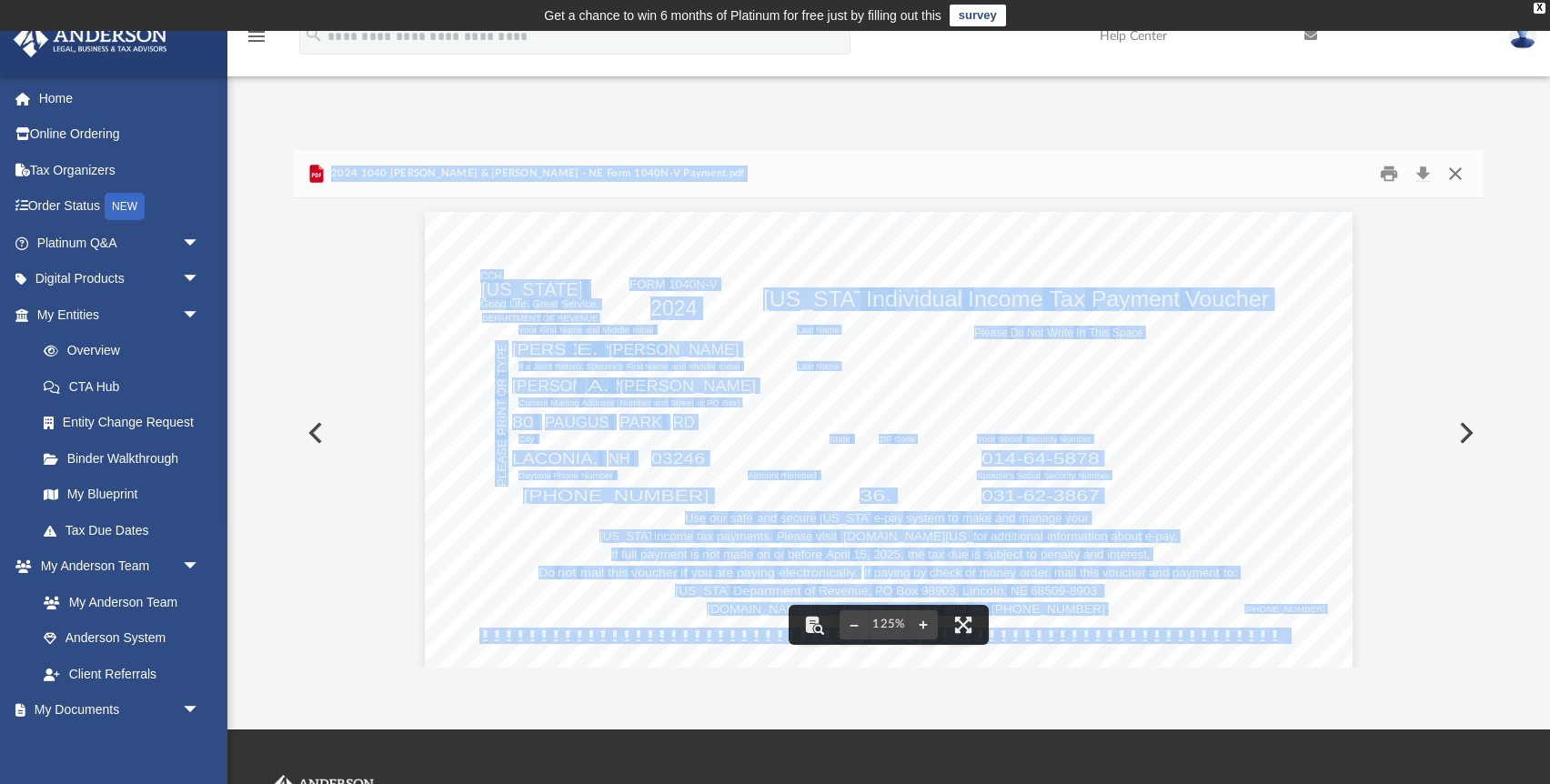
click at [1449, 181] on button "Close" at bounding box center [1455, 174] width 33 height 28
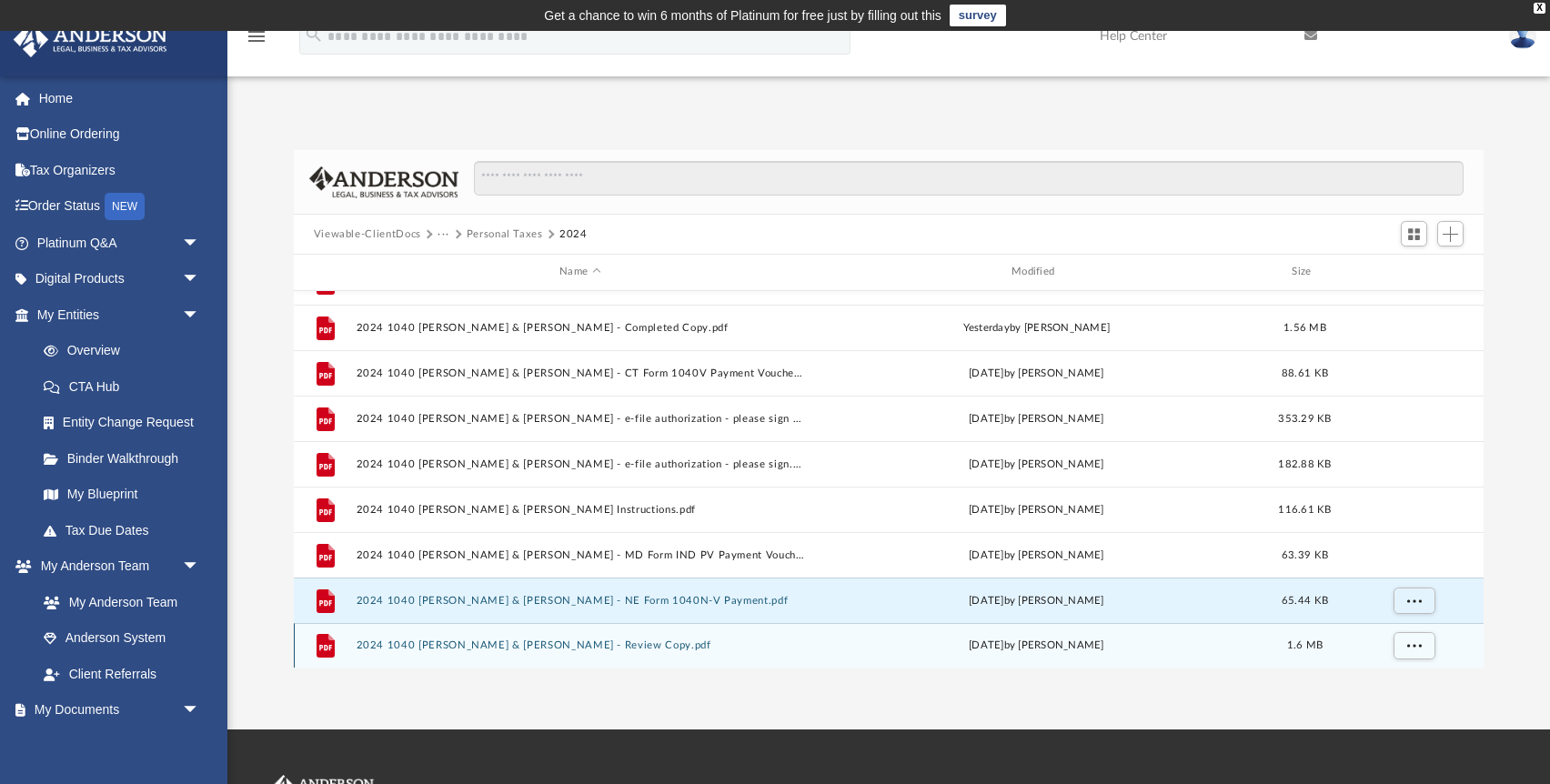
click at [567, 641] on button "2024 1040 [PERSON_NAME] & [PERSON_NAME] - Review Copy.pdf" at bounding box center [580, 645] width 449 height 11
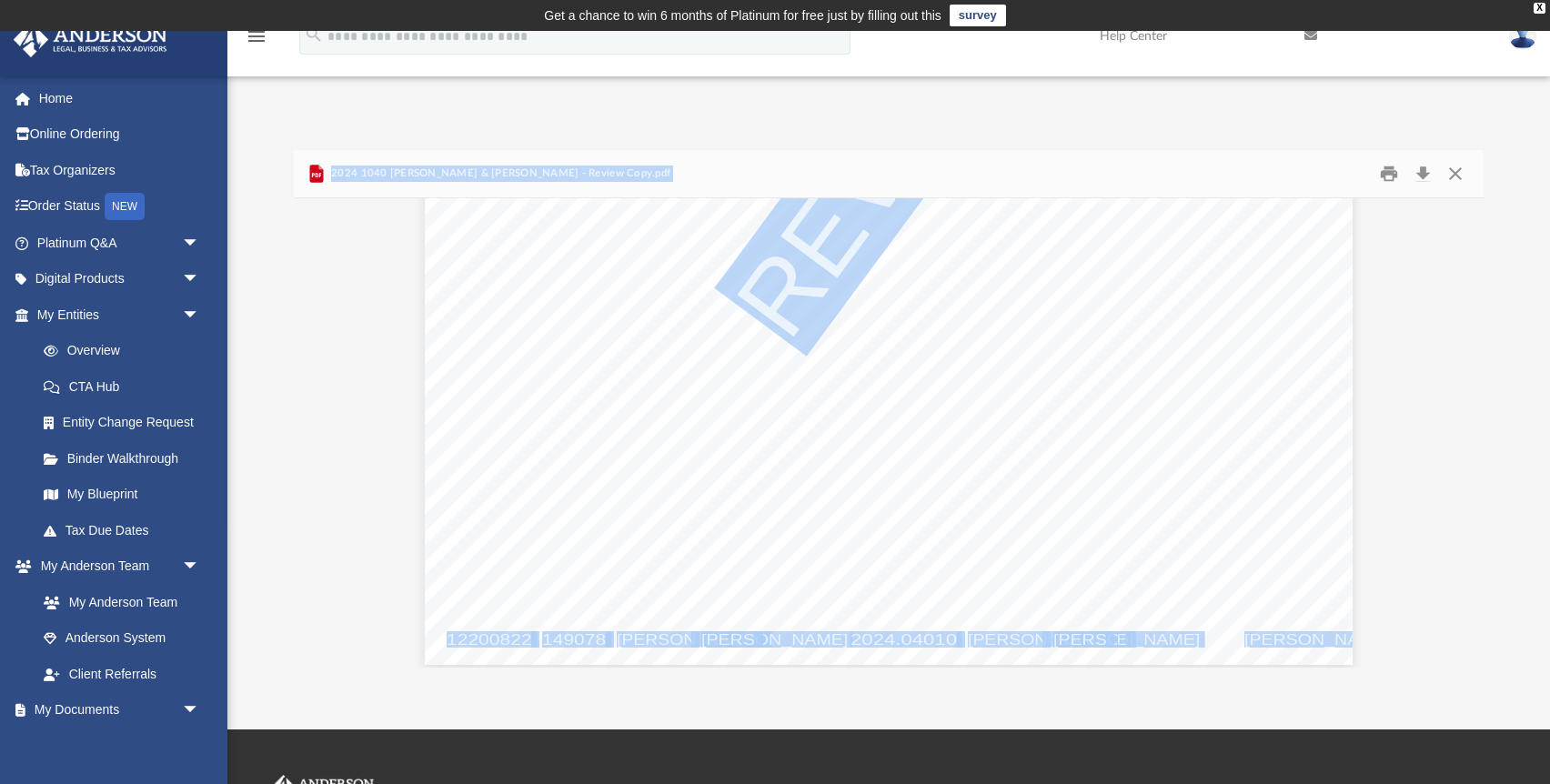
scroll to position [2428, 0]
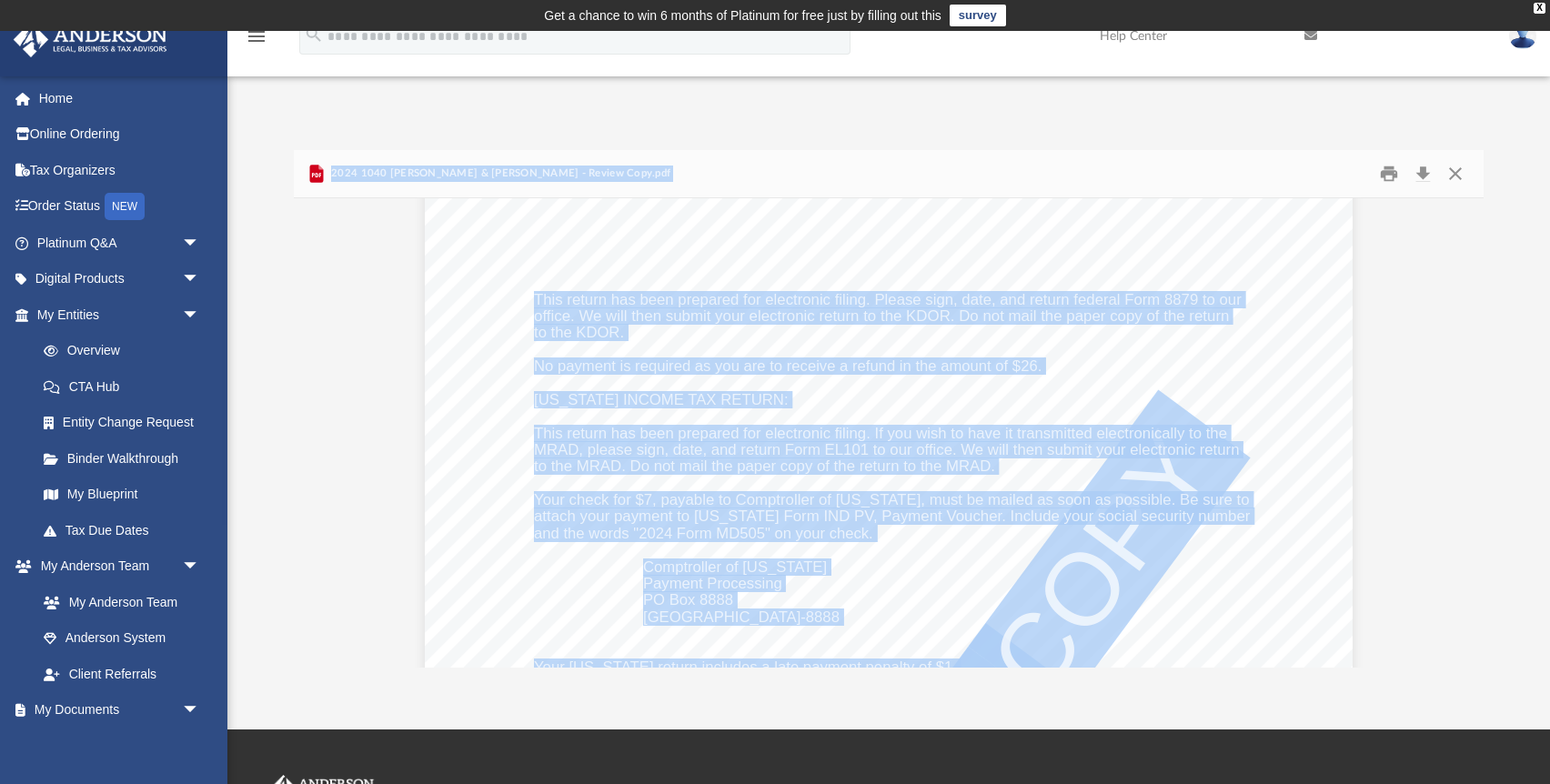
scroll to position [8367, 0]
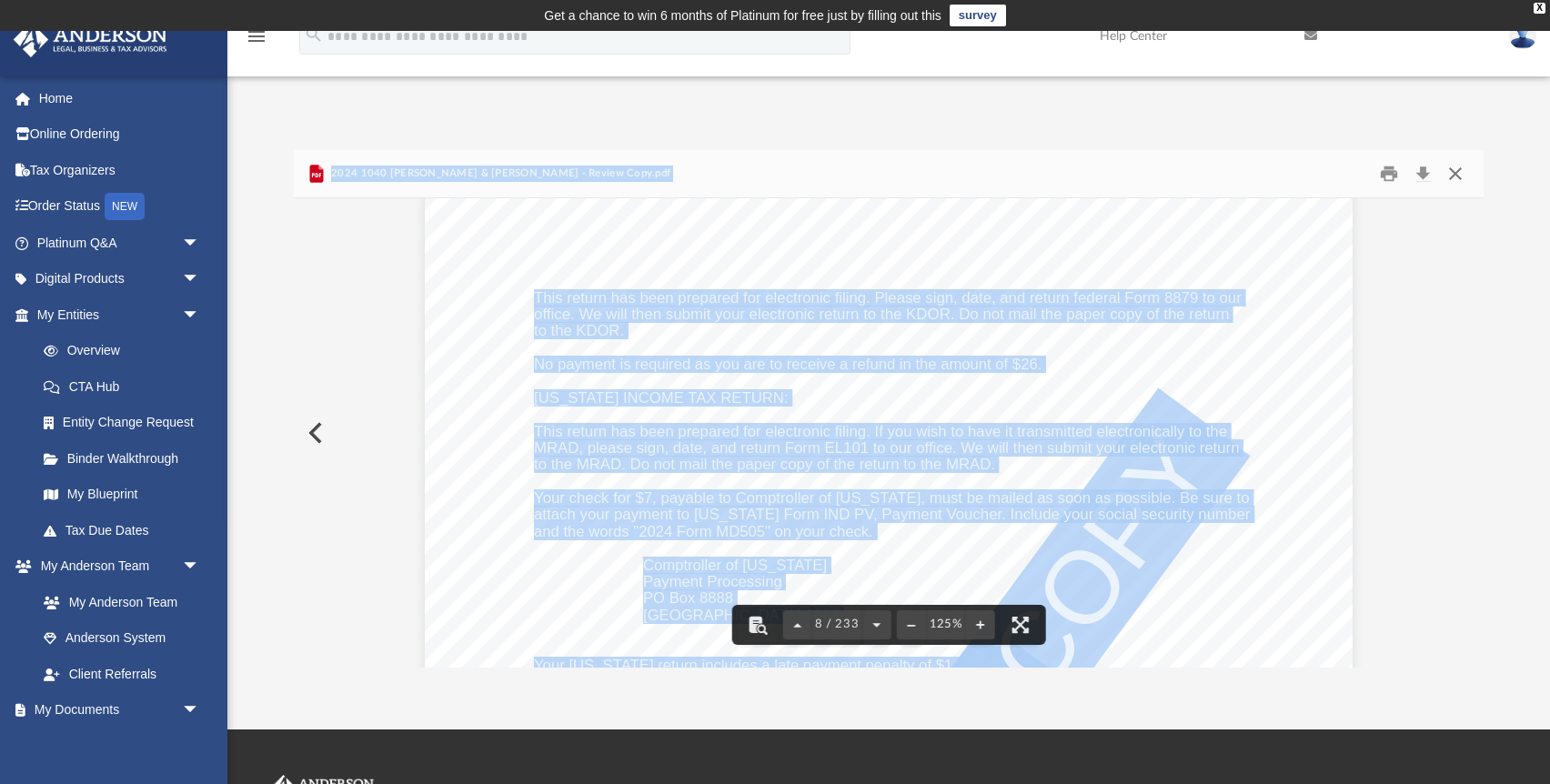
click at [1455, 168] on button "Close" at bounding box center [1455, 174] width 33 height 28
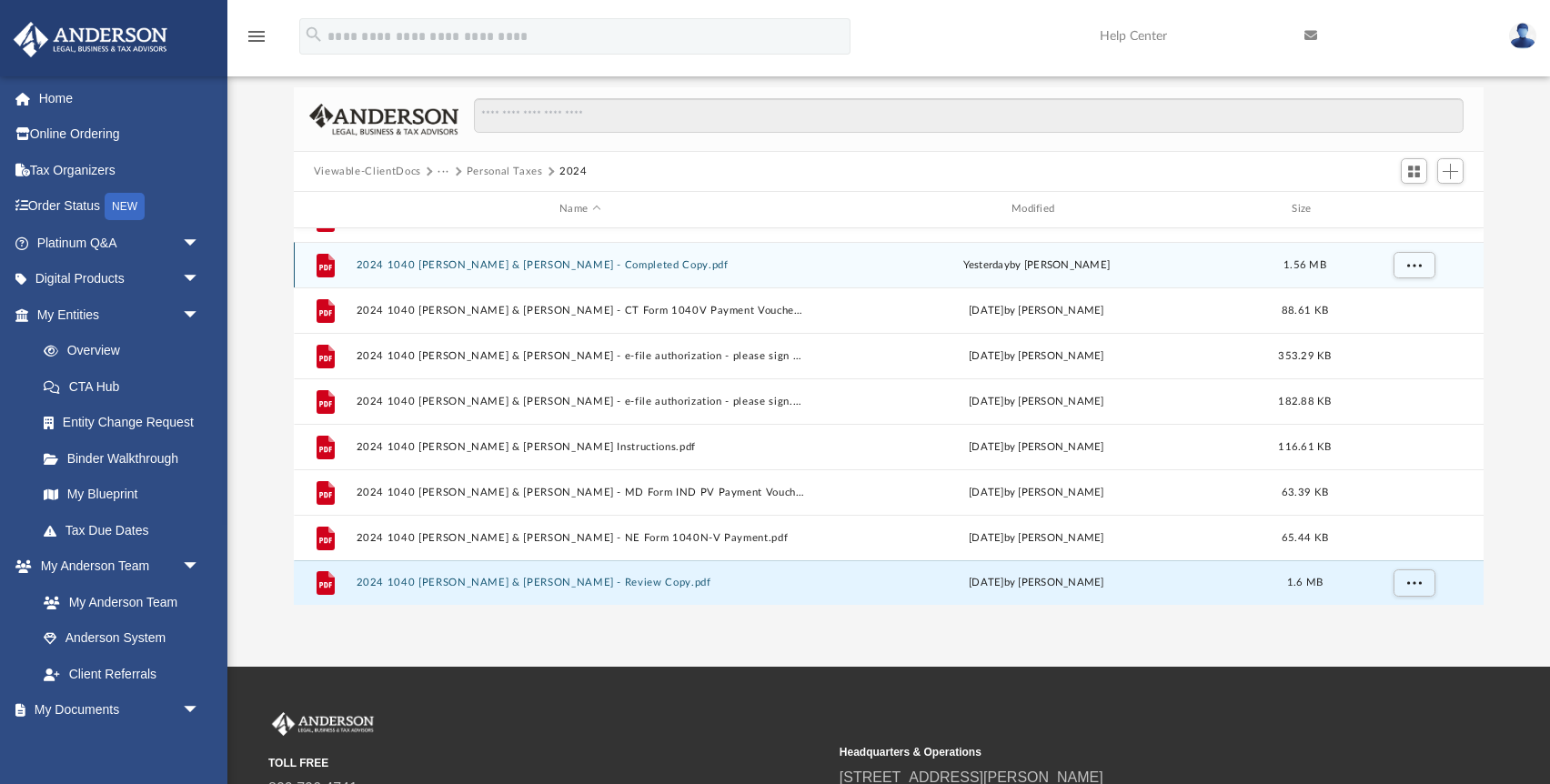
scroll to position [0, 0]
